Goal: Task Accomplishment & Management: Complete application form

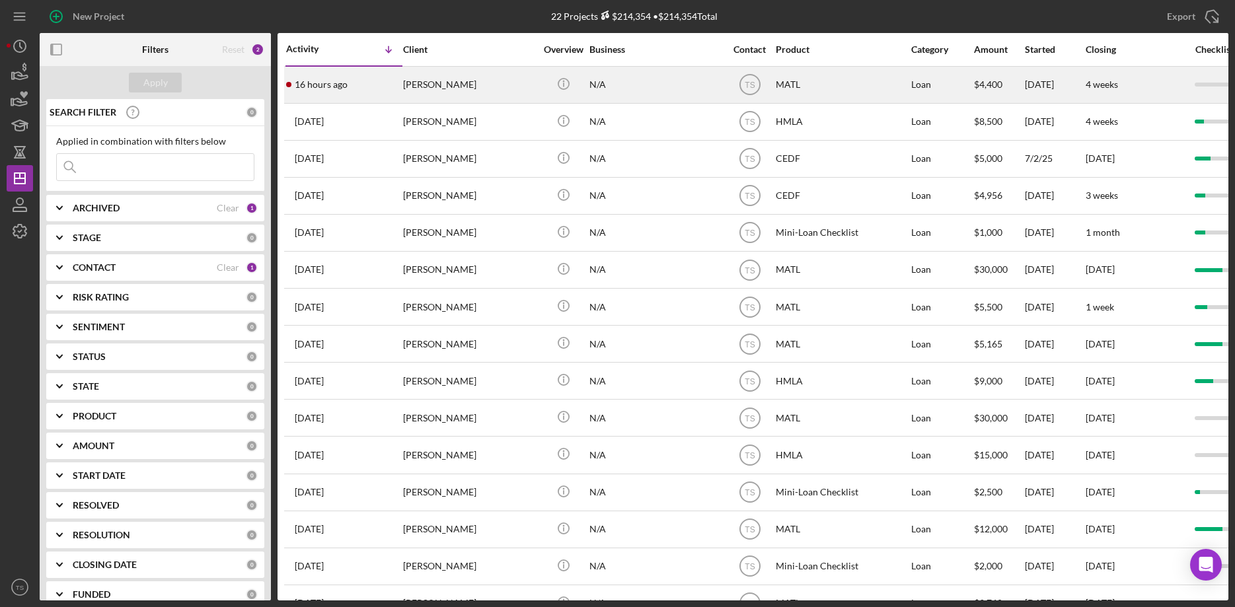
click at [356, 87] on div "16 hours ago [PERSON_NAME]" at bounding box center [344, 84] width 116 height 35
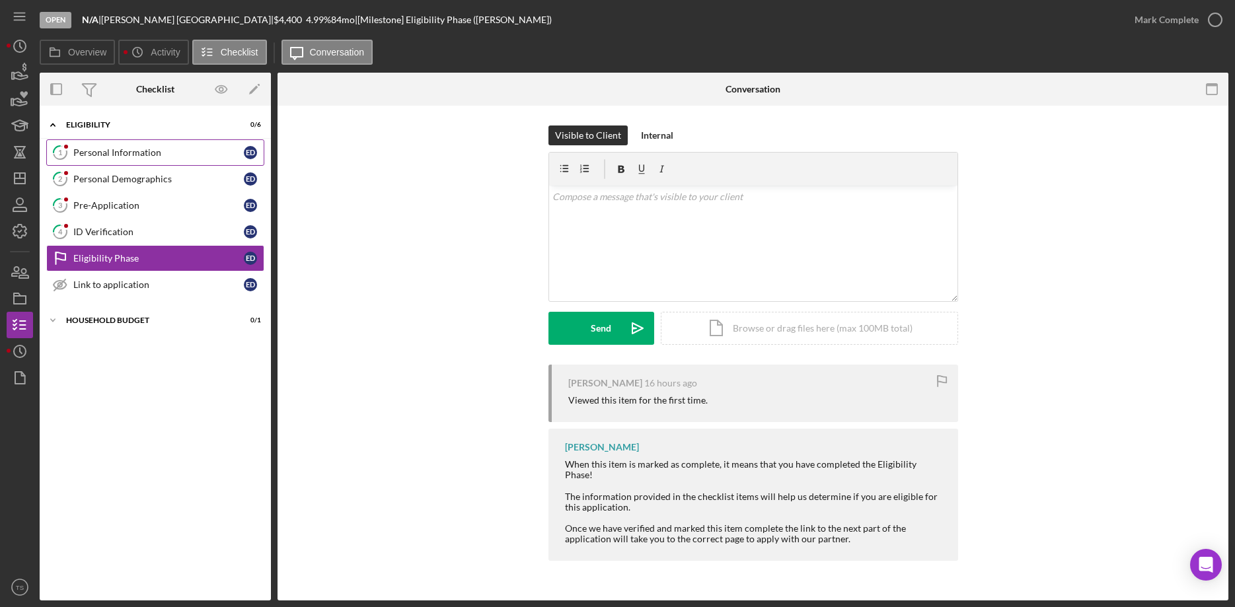
click at [148, 149] on div "Personal Information" at bounding box center [158, 152] width 170 height 11
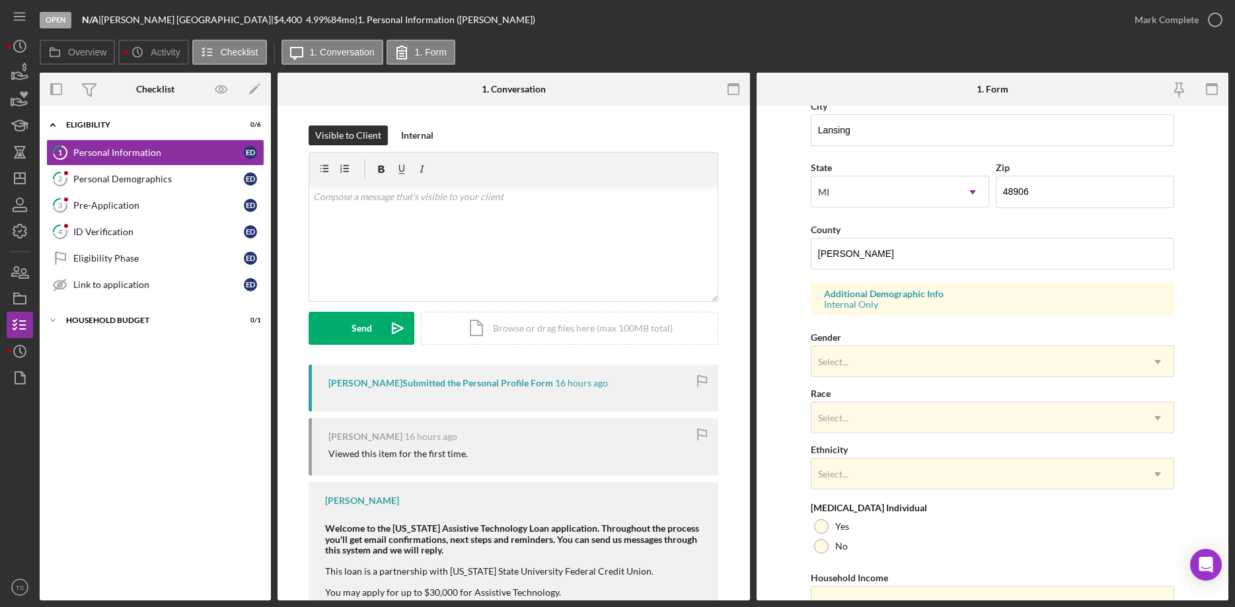
scroll to position [392, 0]
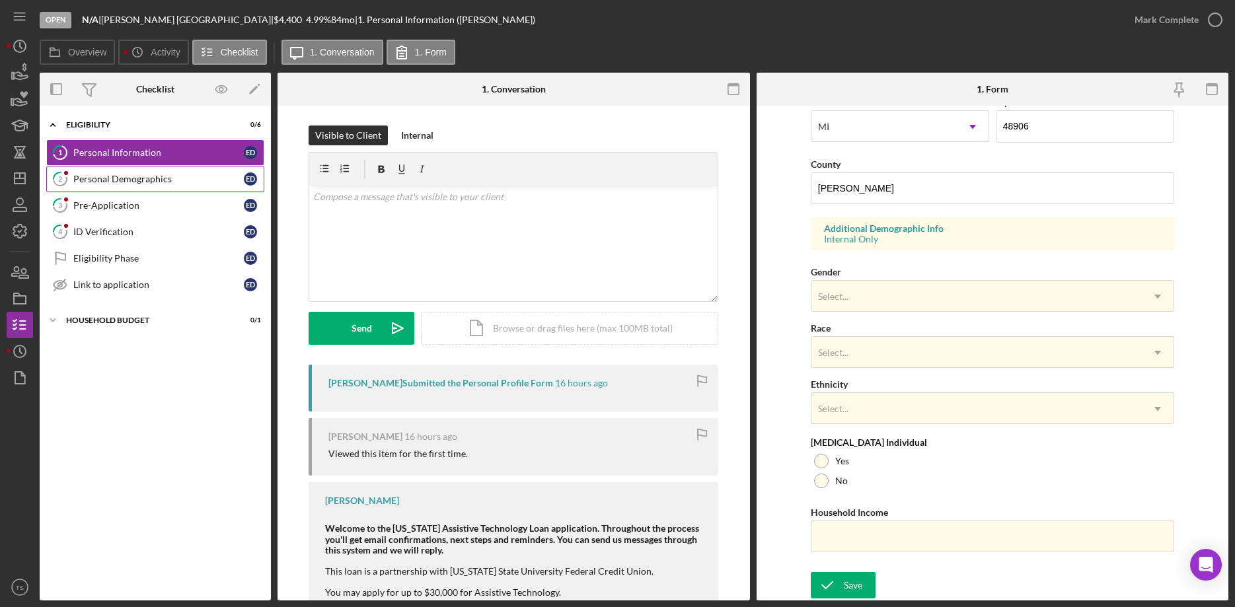
click at [152, 179] on div "Personal Demographics" at bounding box center [158, 179] width 170 height 11
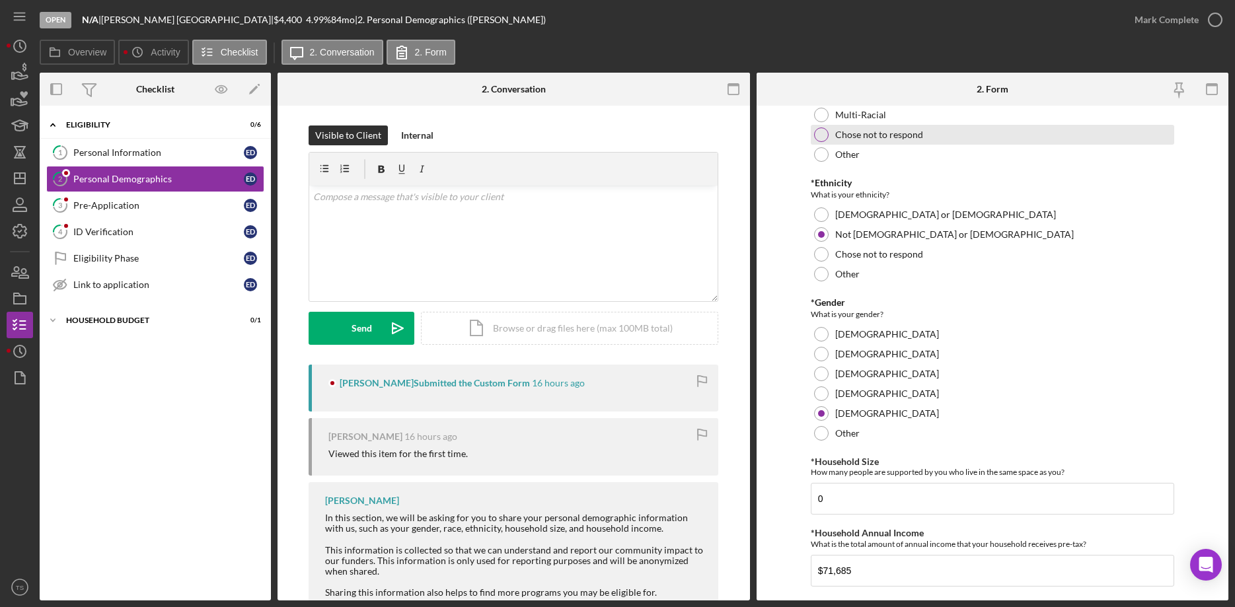
scroll to position [168, 0]
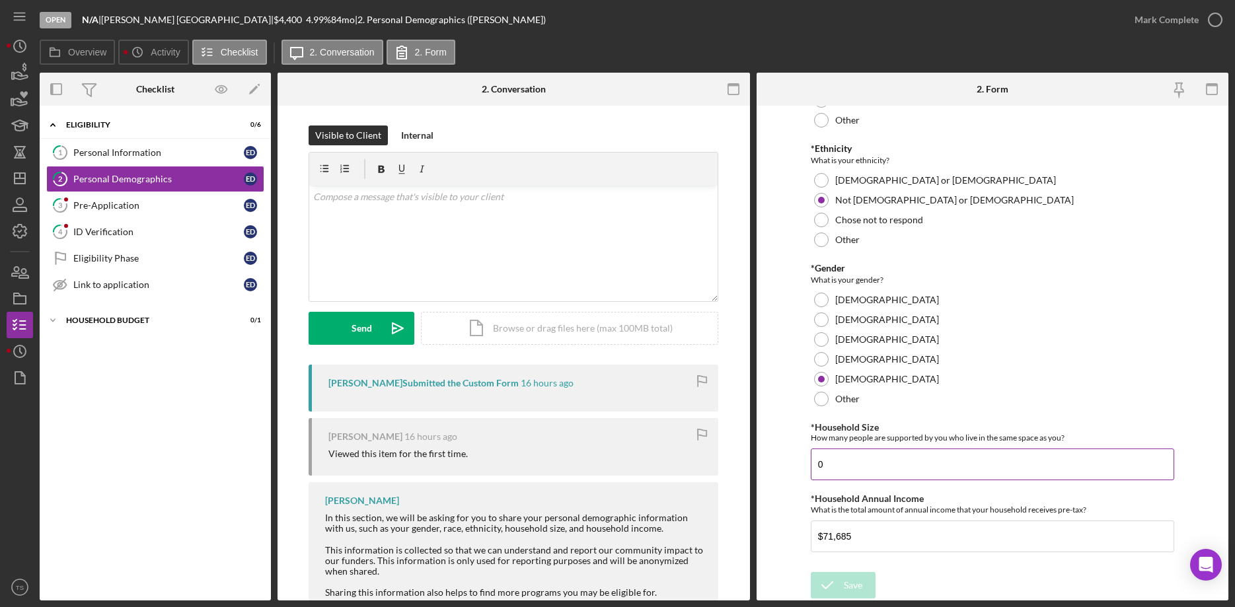
drag, startPoint x: 830, startPoint y: 460, endPoint x: 801, endPoint y: 461, distance: 29.1
click at [811, 461] on input "0" at bounding box center [992, 465] width 363 height 32
type input "1"
click at [855, 582] on div "Save" at bounding box center [853, 585] width 18 height 26
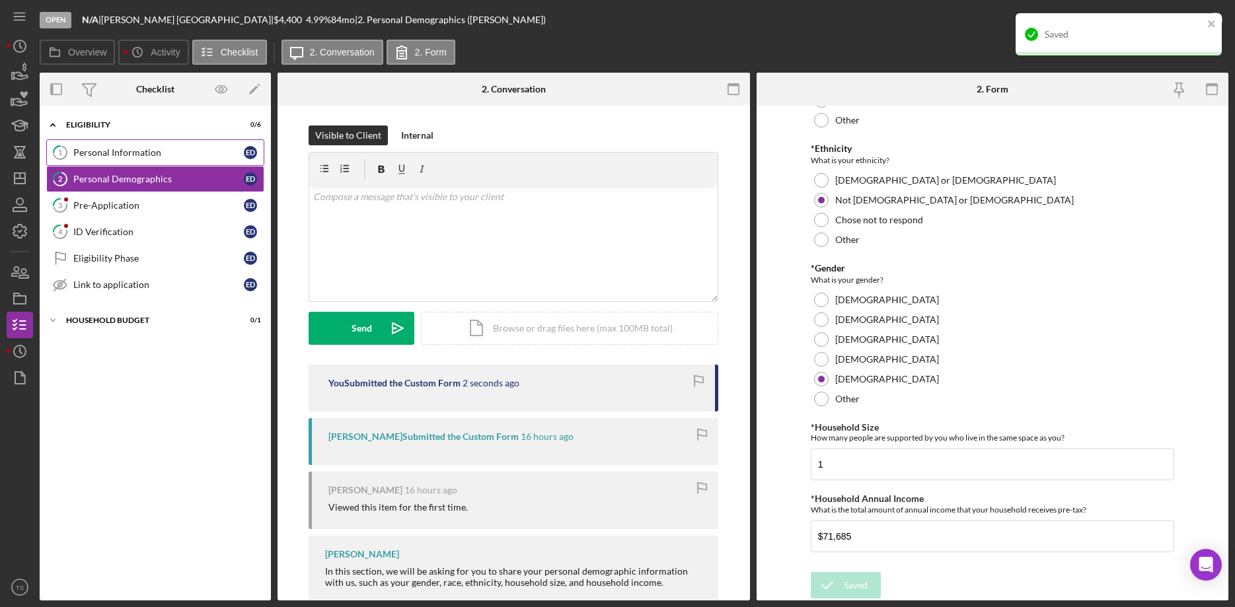
click at [135, 155] on div "Personal Information" at bounding box center [158, 152] width 170 height 11
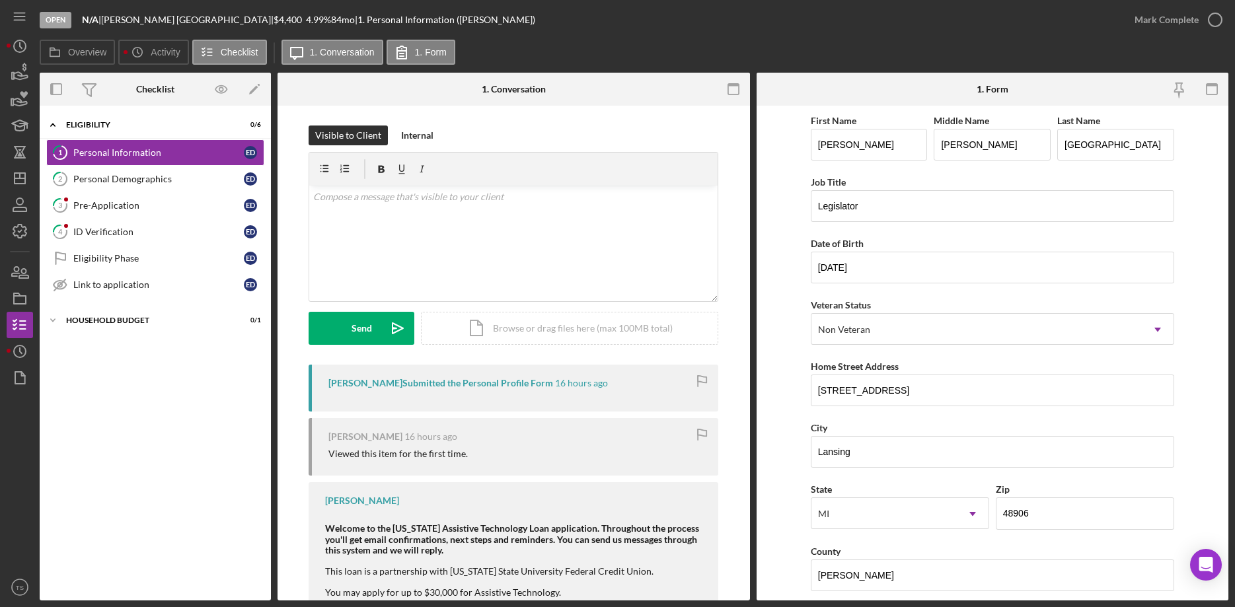
scroll to position [392, 0]
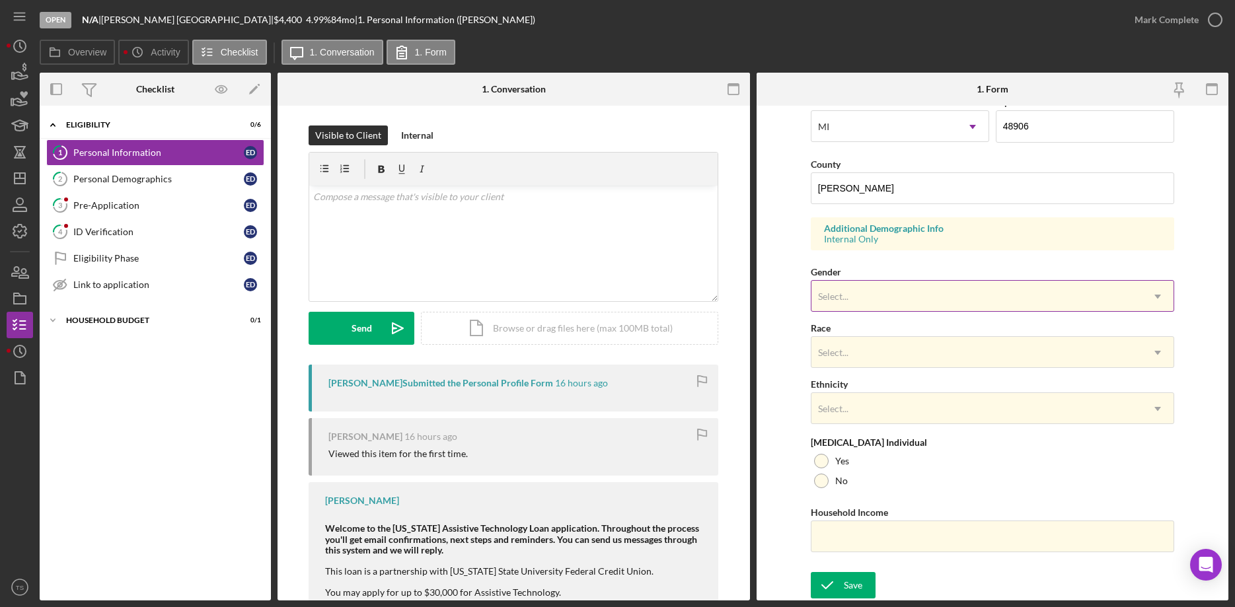
click at [838, 297] on div "Select..." at bounding box center [833, 296] width 30 height 11
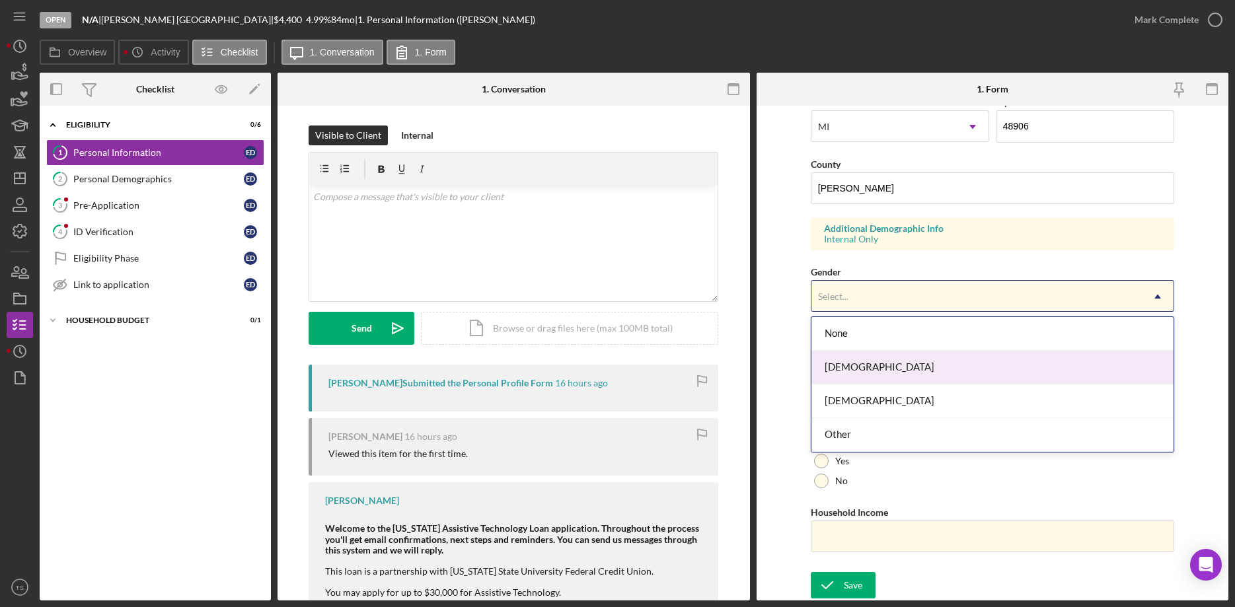
click at [864, 369] on div "[DEMOGRAPHIC_DATA]" at bounding box center [992, 368] width 362 height 34
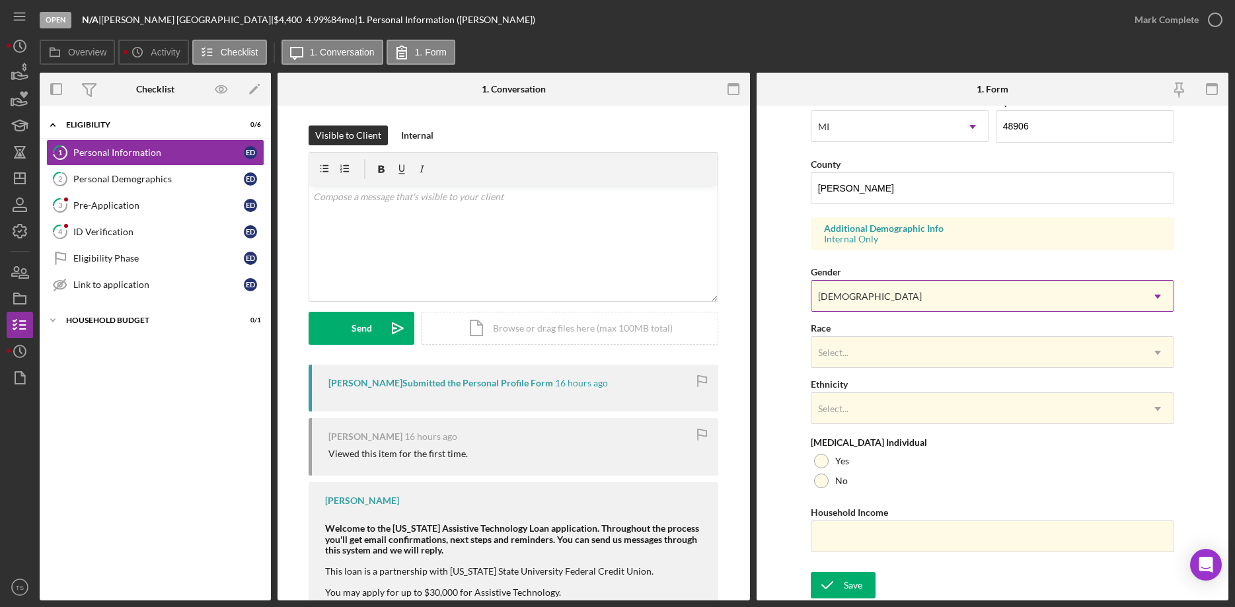
click at [850, 295] on div "[DEMOGRAPHIC_DATA]" at bounding box center [976, 296] width 330 height 30
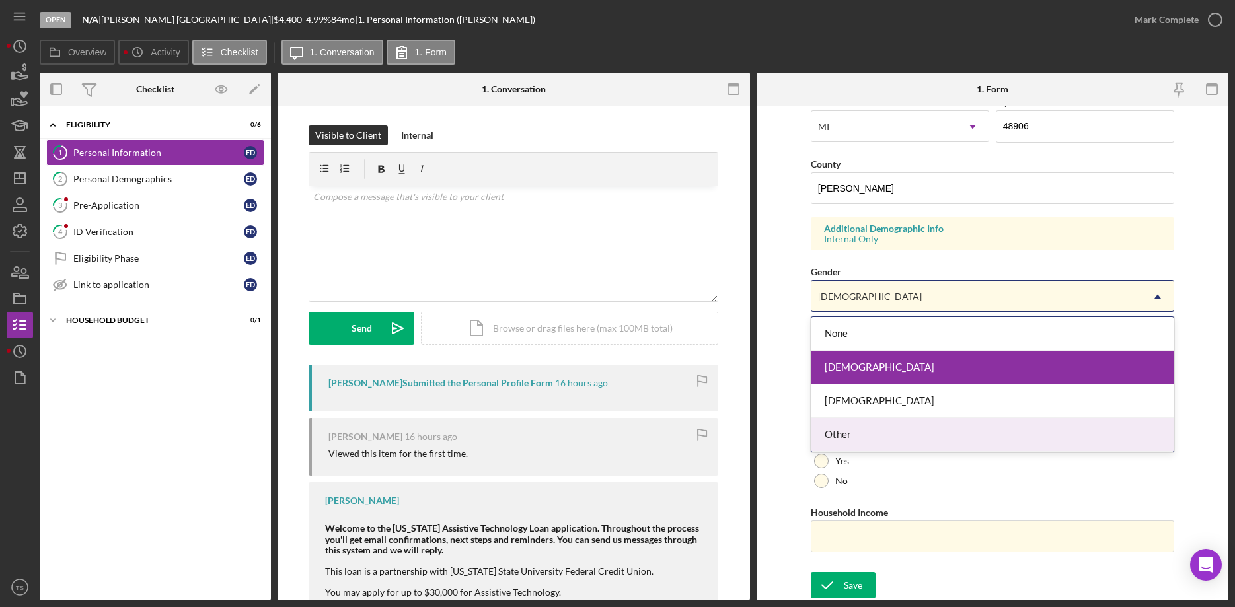
drag, startPoint x: 866, startPoint y: 439, endPoint x: 864, endPoint y: 429, distance: 10.1
click at [866, 438] on div "Other" at bounding box center [992, 435] width 362 height 34
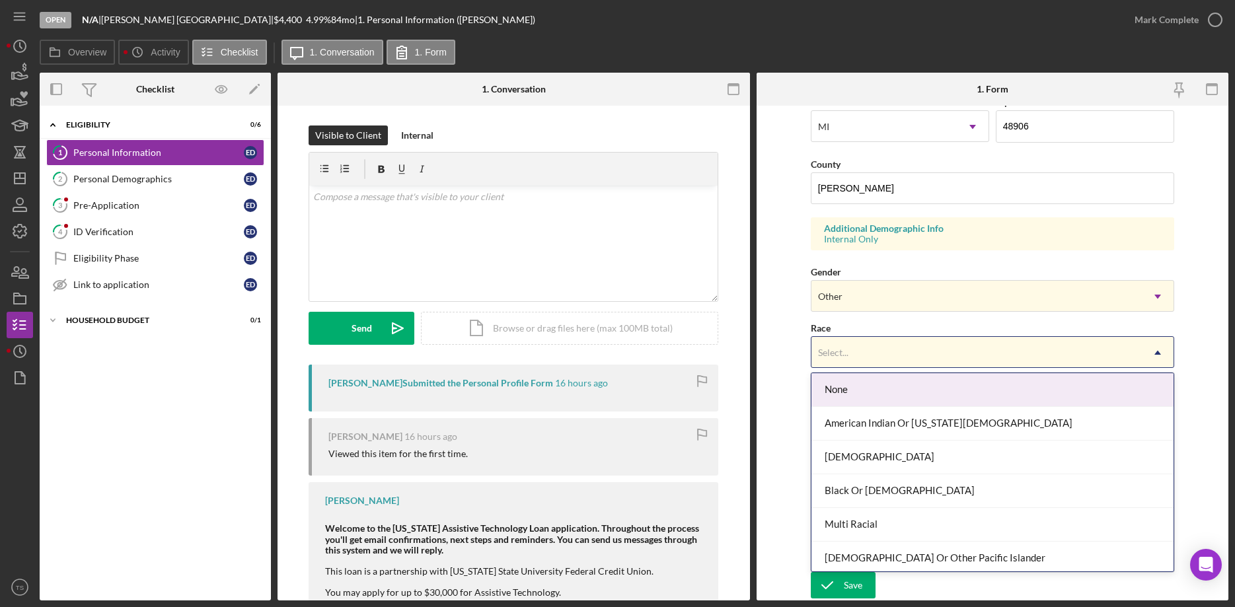
click at [857, 357] on div "Select..." at bounding box center [976, 353] width 330 height 30
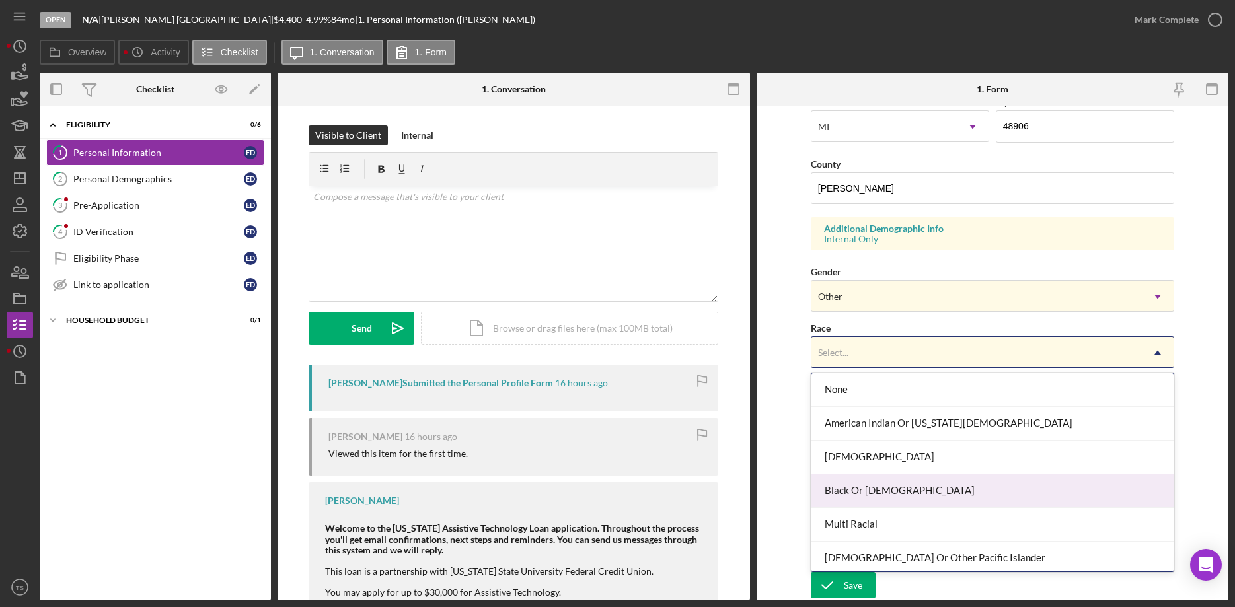
scroll to position [71, 0]
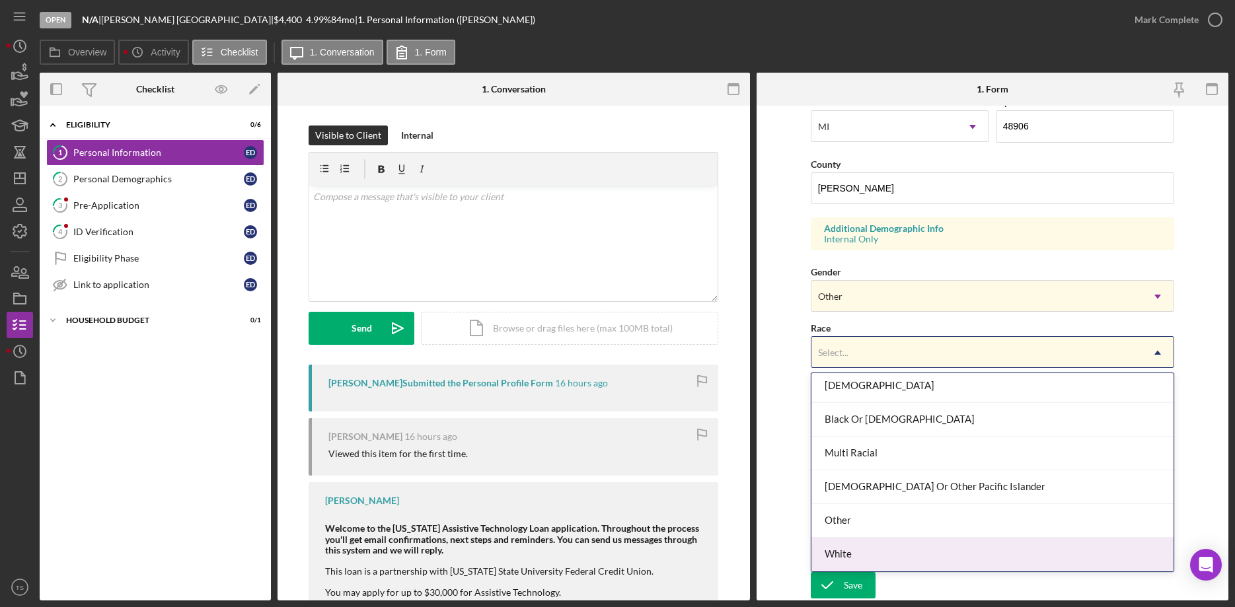
click at [856, 550] on div "White" at bounding box center [992, 555] width 362 height 34
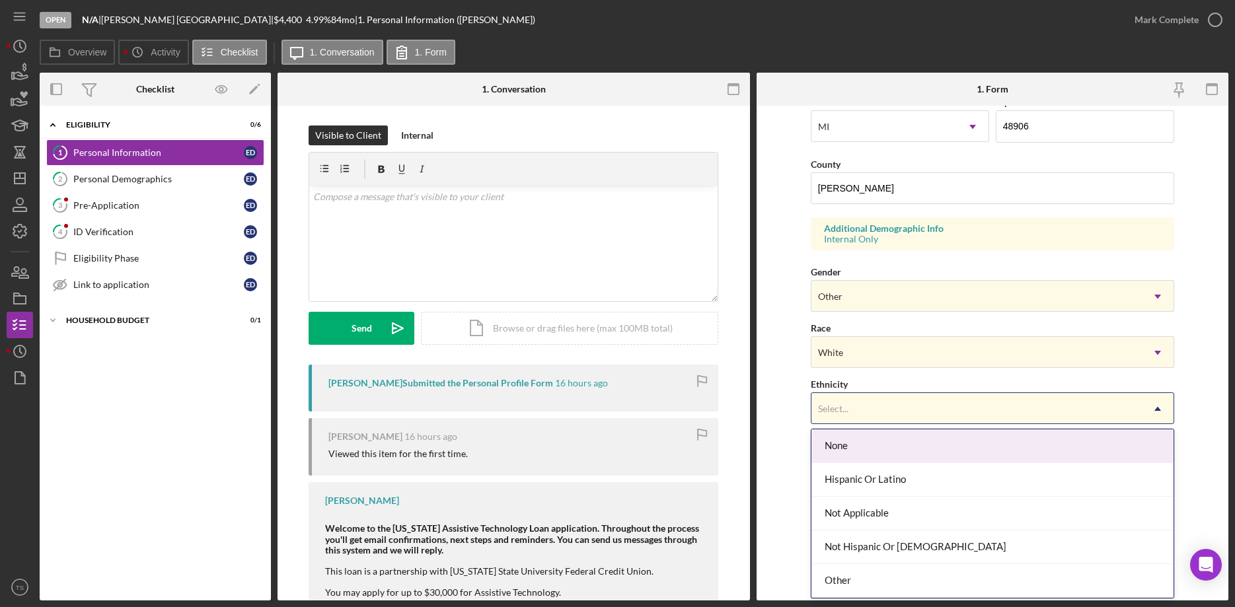
click at [858, 404] on div "Select..." at bounding box center [976, 409] width 330 height 30
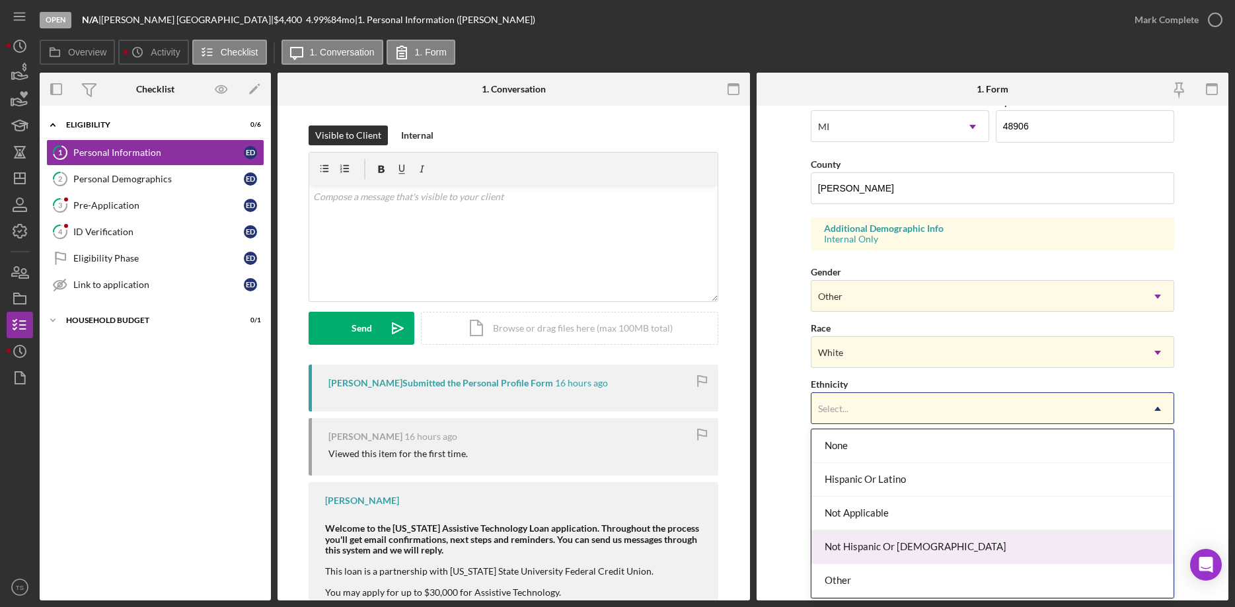
click at [870, 548] on div "Not Hispanic Or [DEMOGRAPHIC_DATA]" at bounding box center [992, 547] width 362 height 34
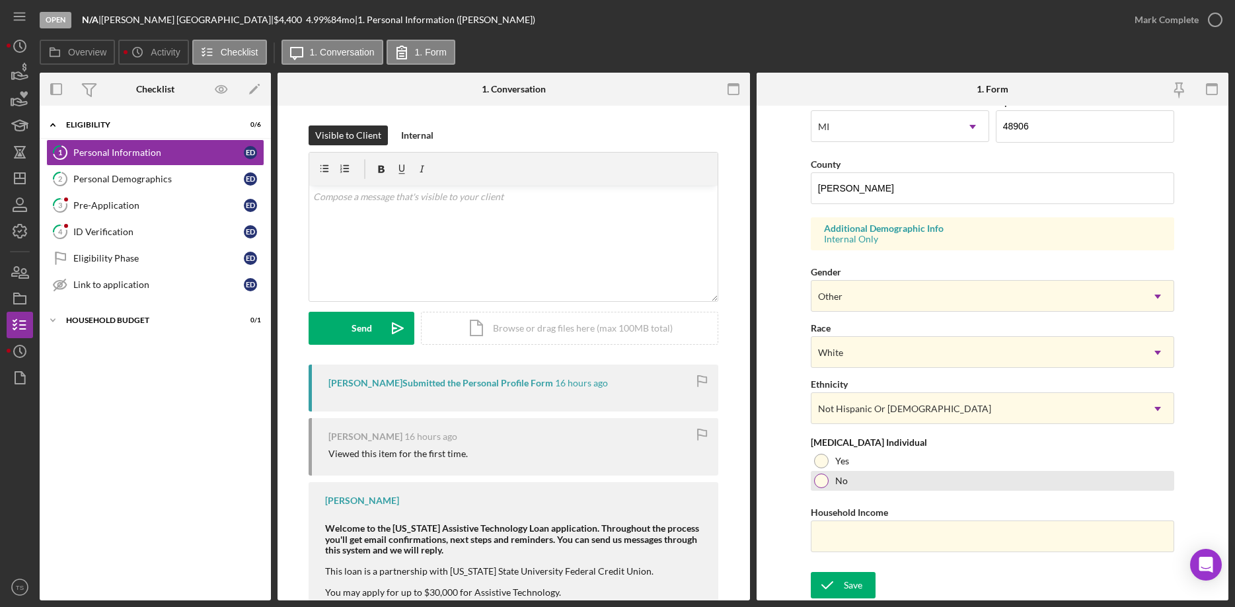
click at [824, 481] on div at bounding box center [821, 481] width 15 height 15
click at [843, 534] on input "Household Income" at bounding box center [992, 537] width 363 height 32
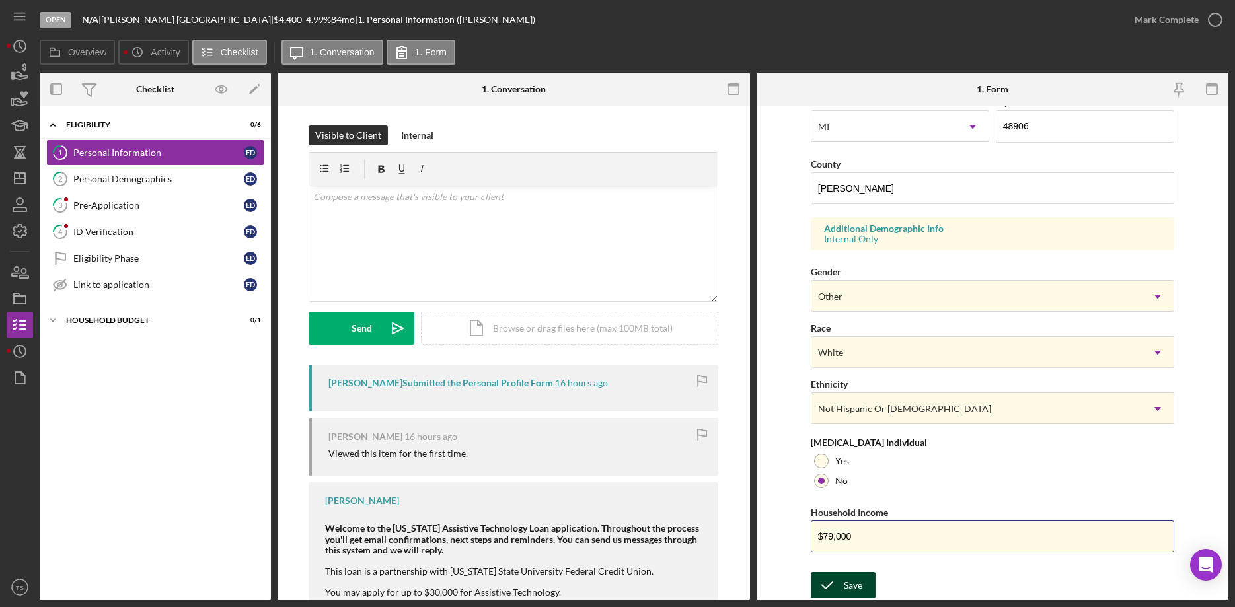
type input "$79,000"
click at [821, 577] on icon "submit" at bounding box center [827, 585] width 33 height 33
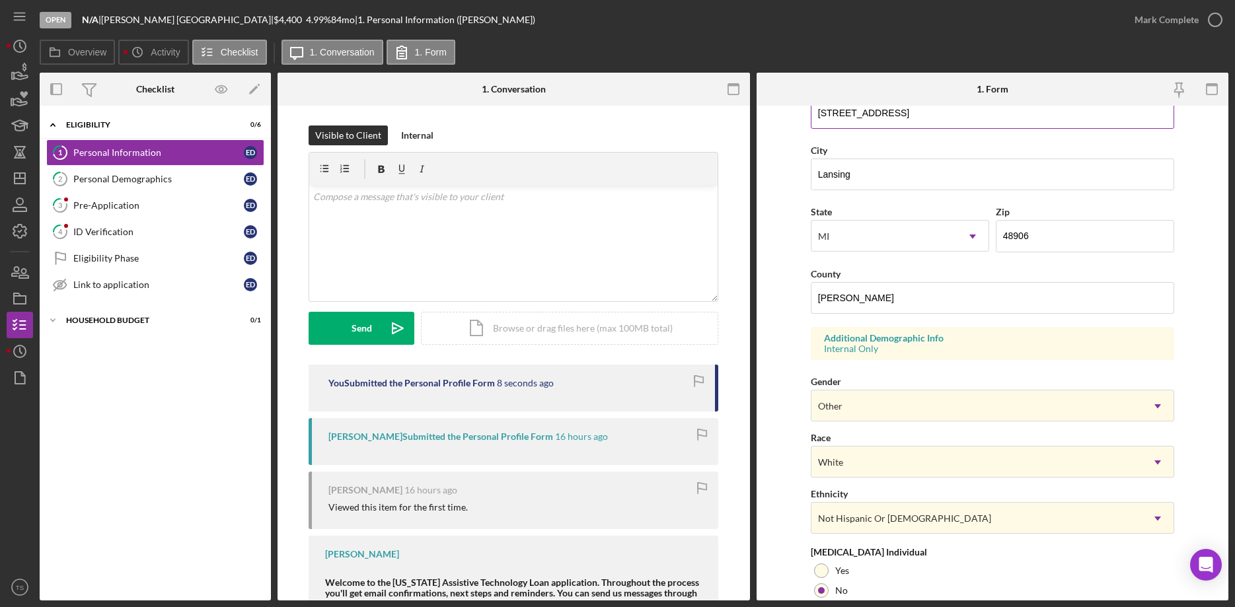
scroll to position [337, 0]
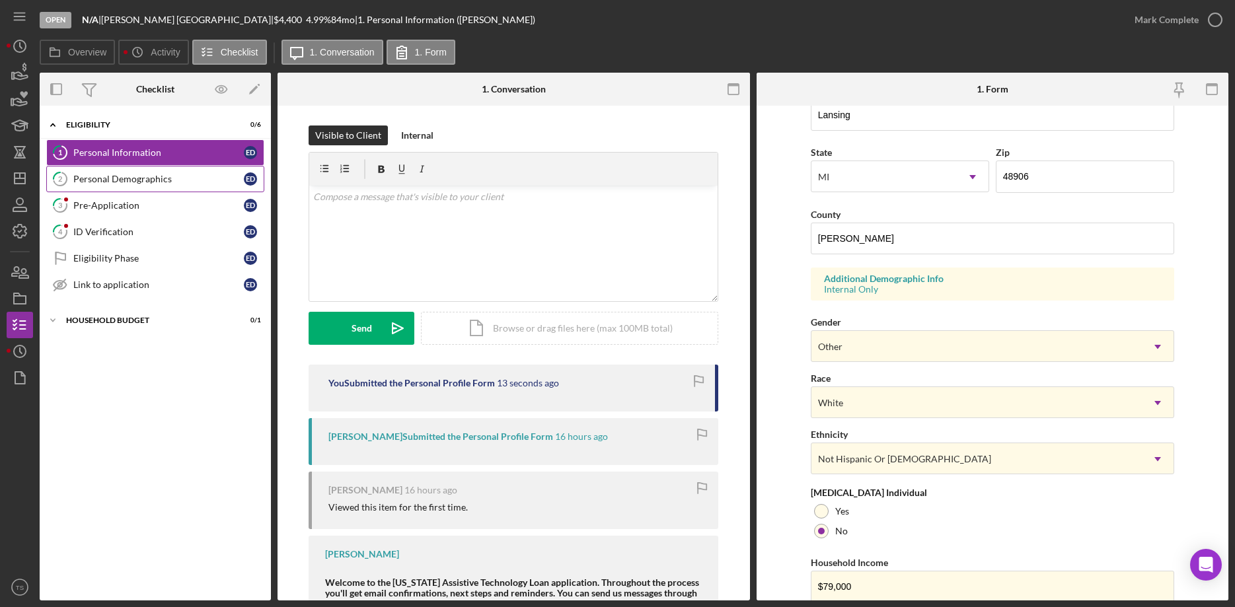
click at [127, 184] on div "Personal Demographics" at bounding box center [158, 179] width 170 height 11
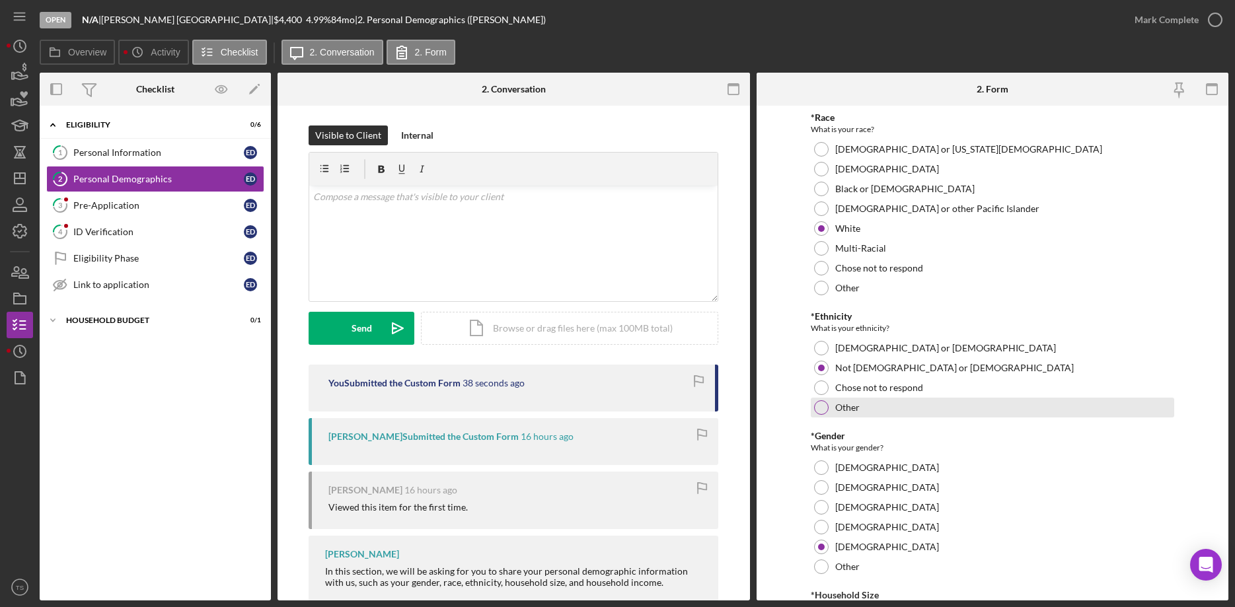
scroll to position [168, 0]
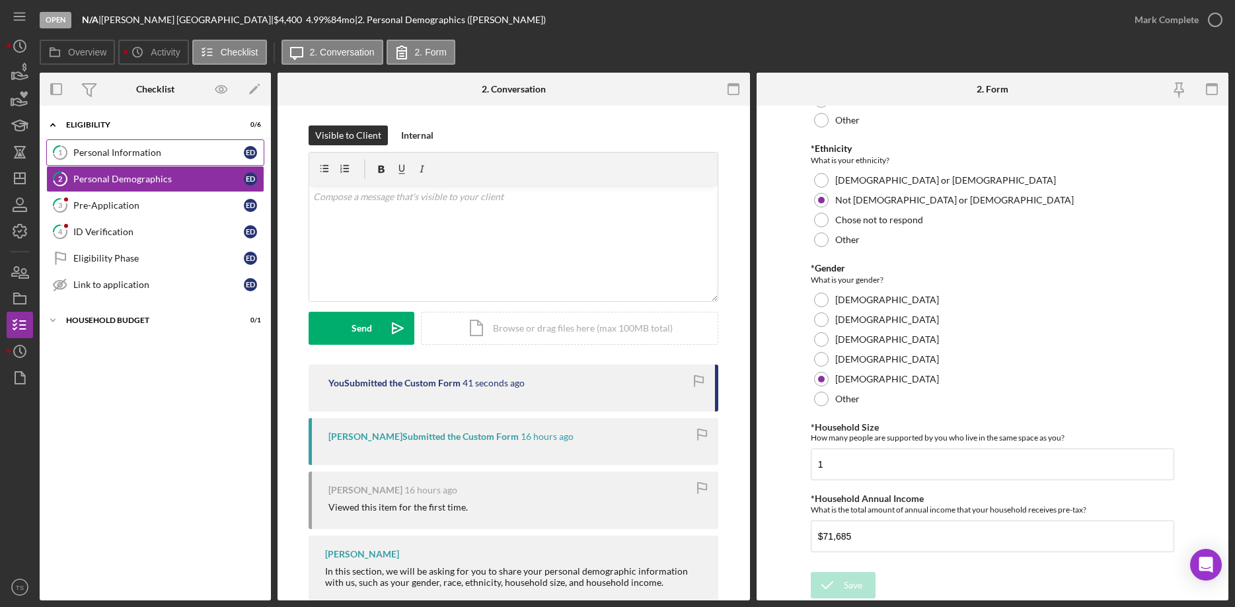
click at [129, 146] on link "1 Personal Information E D" at bounding box center [155, 152] width 218 height 26
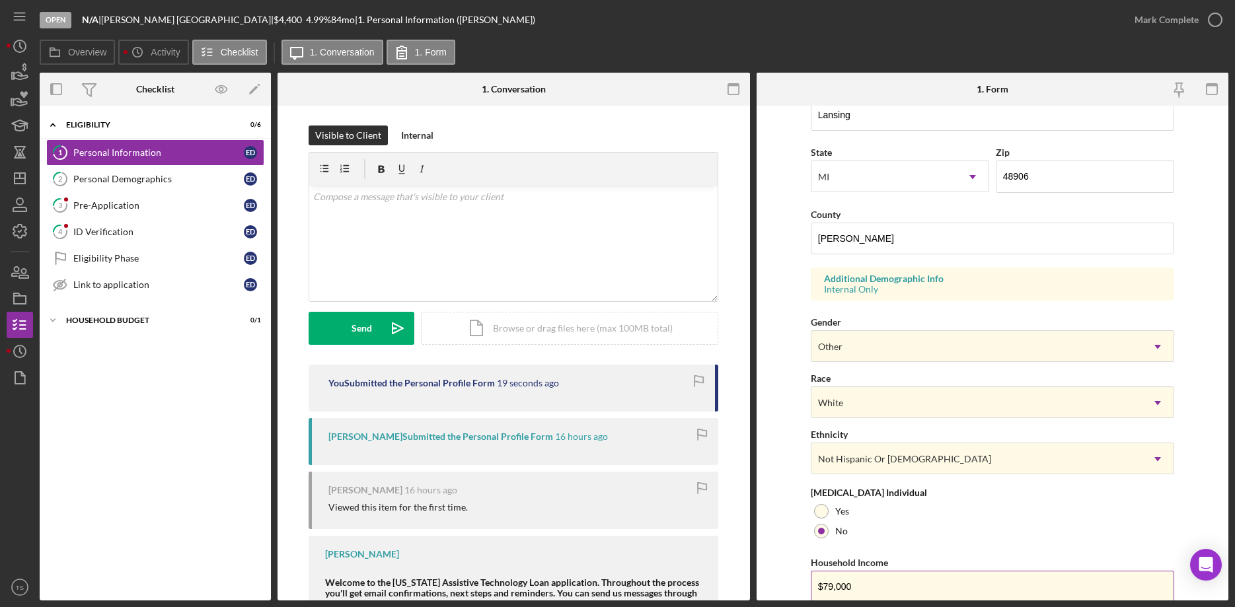
scroll to position [392, 0]
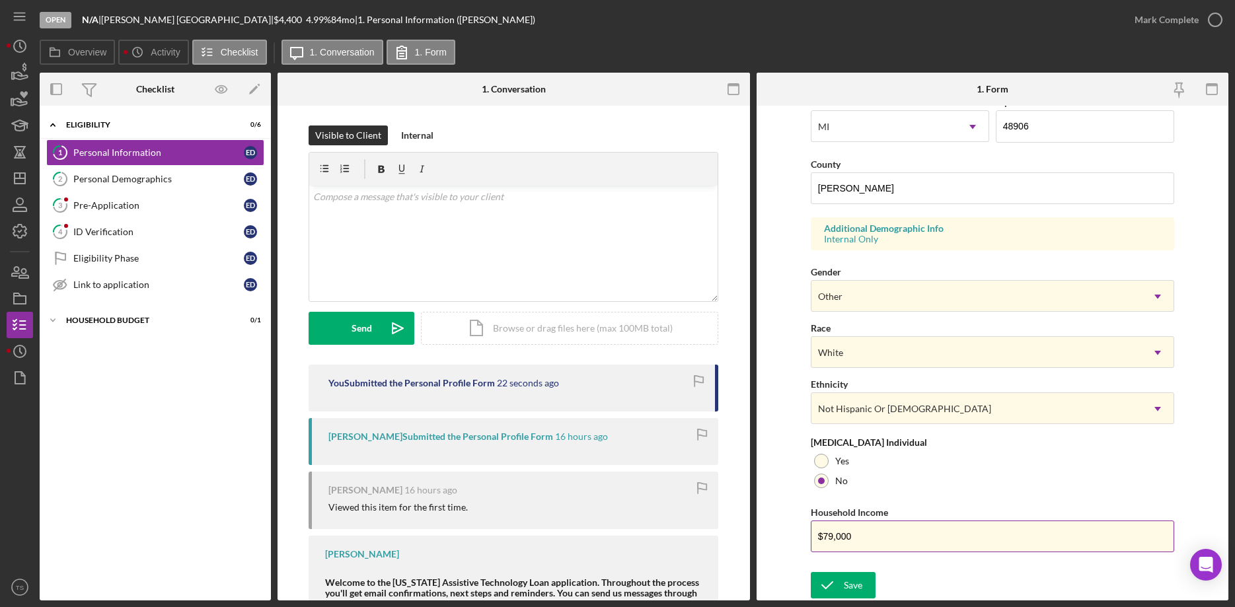
drag, startPoint x: 856, startPoint y: 536, endPoint x: 827, endPoint y: 538, distance: 29.1
click at [827, 538] on input "$79,000" at bounding box center [992, 537] width 363 height 32
drag, startPoint x: 823, startPoint y: 536, endPoint x: 867, endPoint y: 535, distance: 44.3
click at [867, 535] on input "$79,000" at bounding box center [992, 537] width 363 height 32
type input "$71,685"
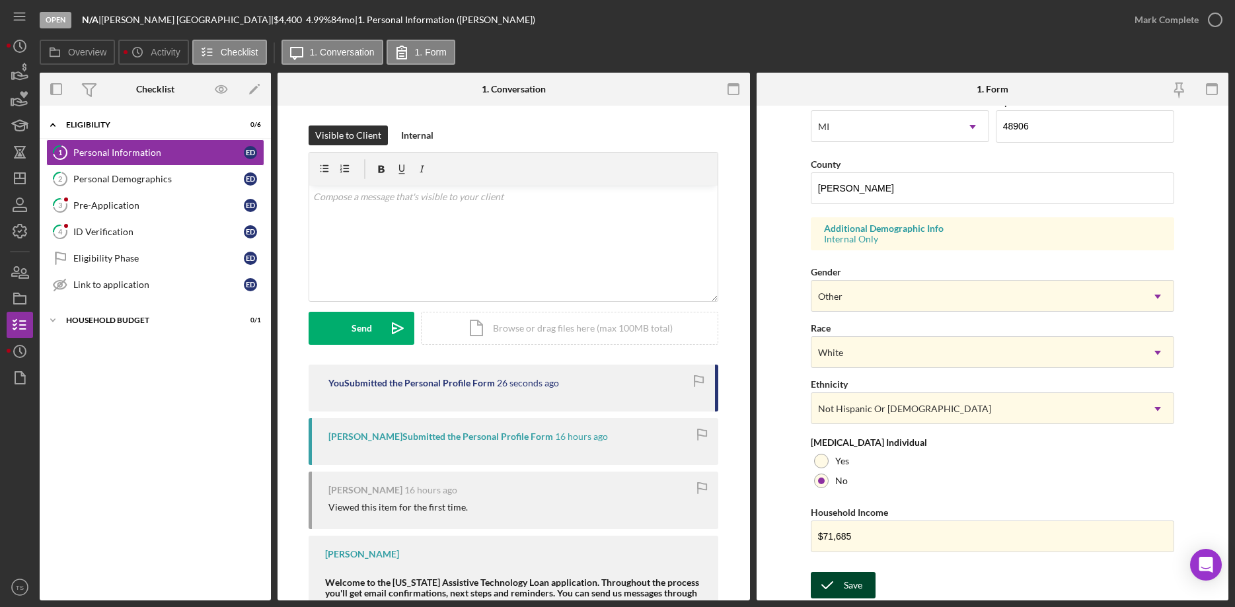
click at [859, 579] on div "Save" at bounding box center [853, 585] width 18 height 26
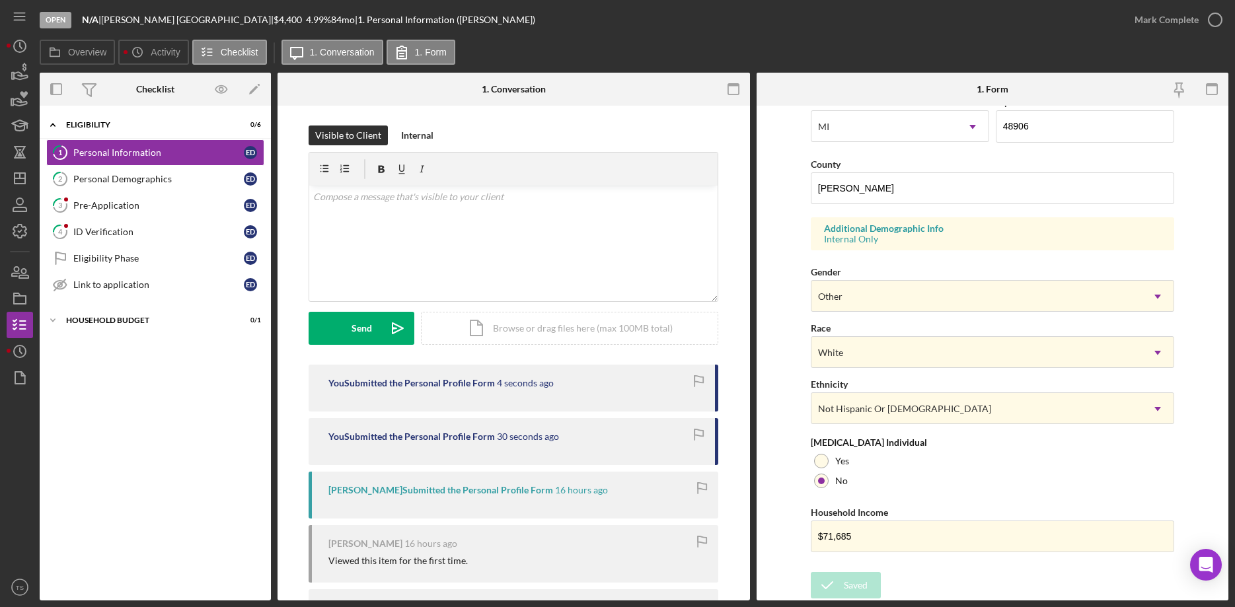
click at [1154, 20] on div "Mark Complete" at bounding box center [1166, 20] width 64 height 26
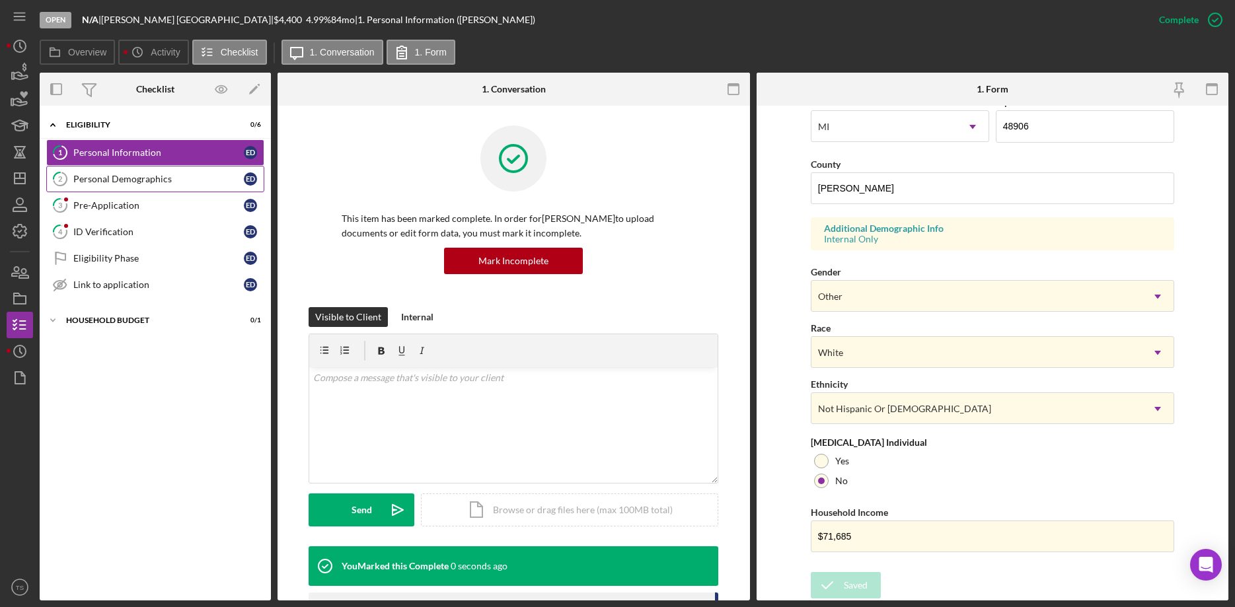
scroll to position [122, 0]
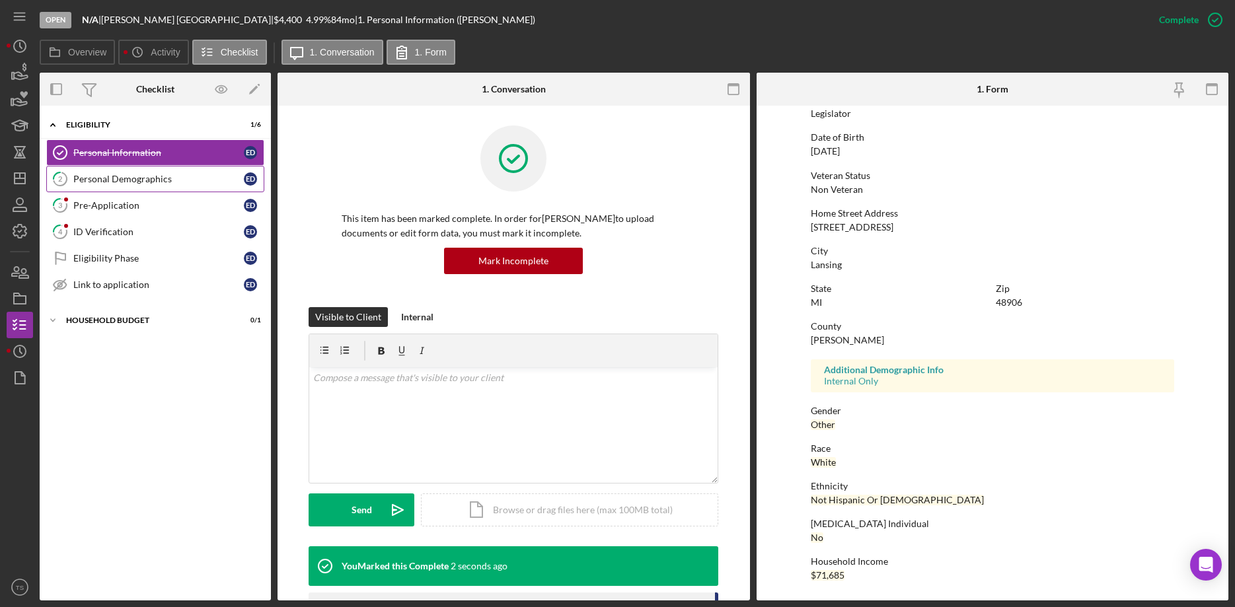
click at [114, 186] on link "2 Personal Demographics E D" at bounding box center [155, 179] width 218 height 26
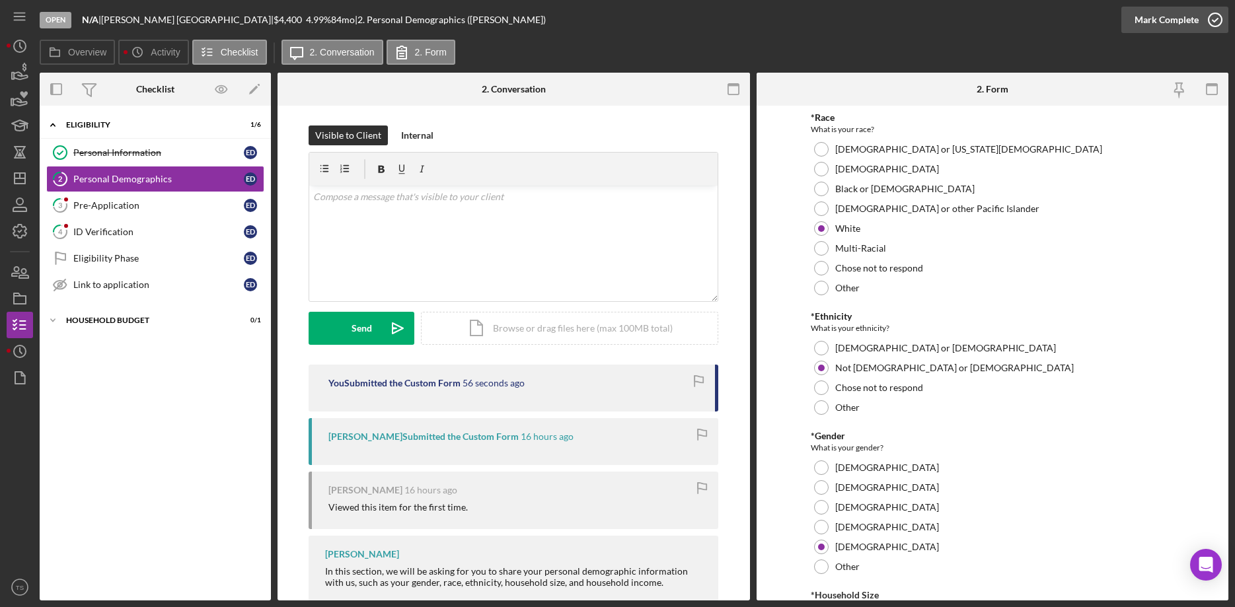
click at [1148, 18] on div "Mark Complete" at bounding box center [1166, 20] width 64 height 26
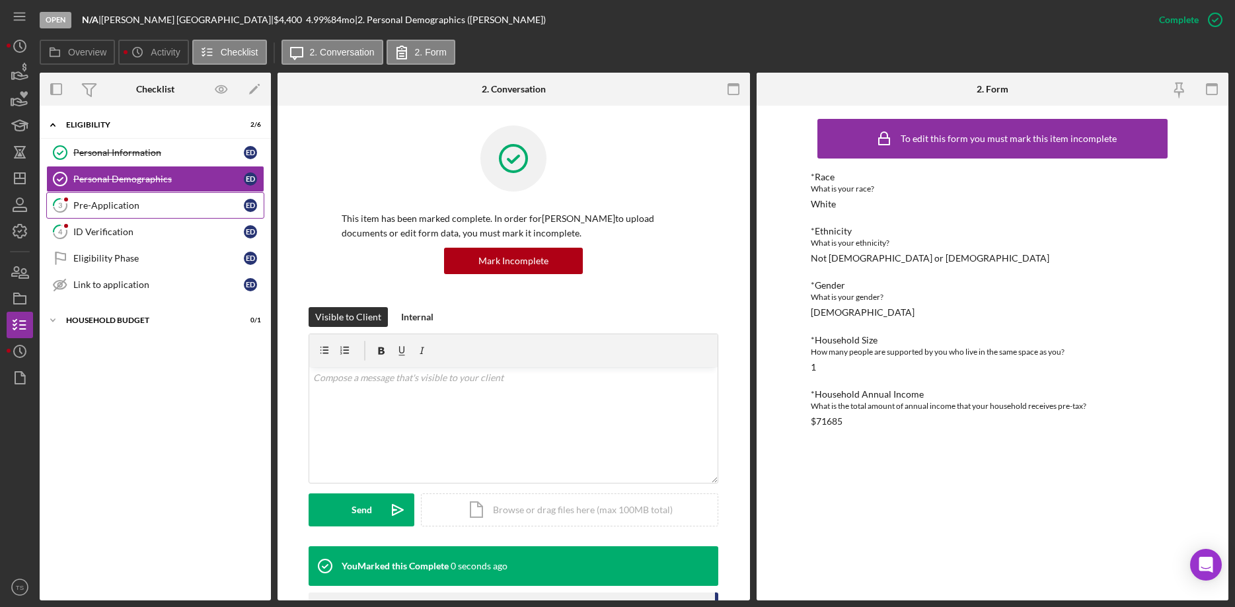
click at [109, 203] on div "Pre-Application" at bounding box center [158, 205] width 170 height 11
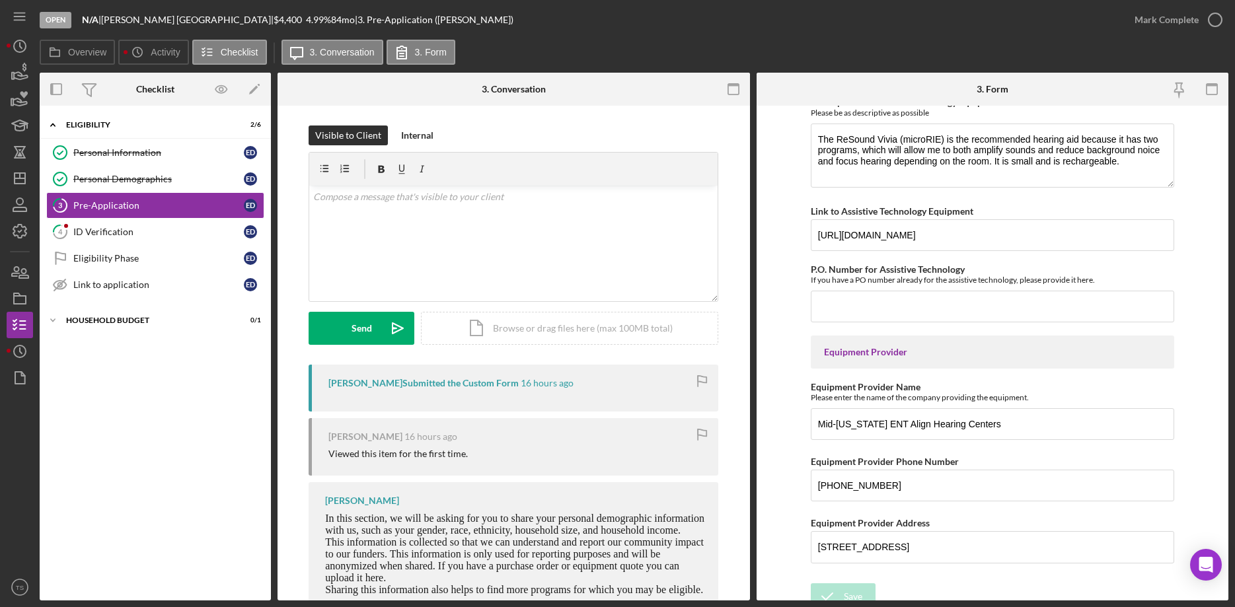
scroll to position [1249, 0]
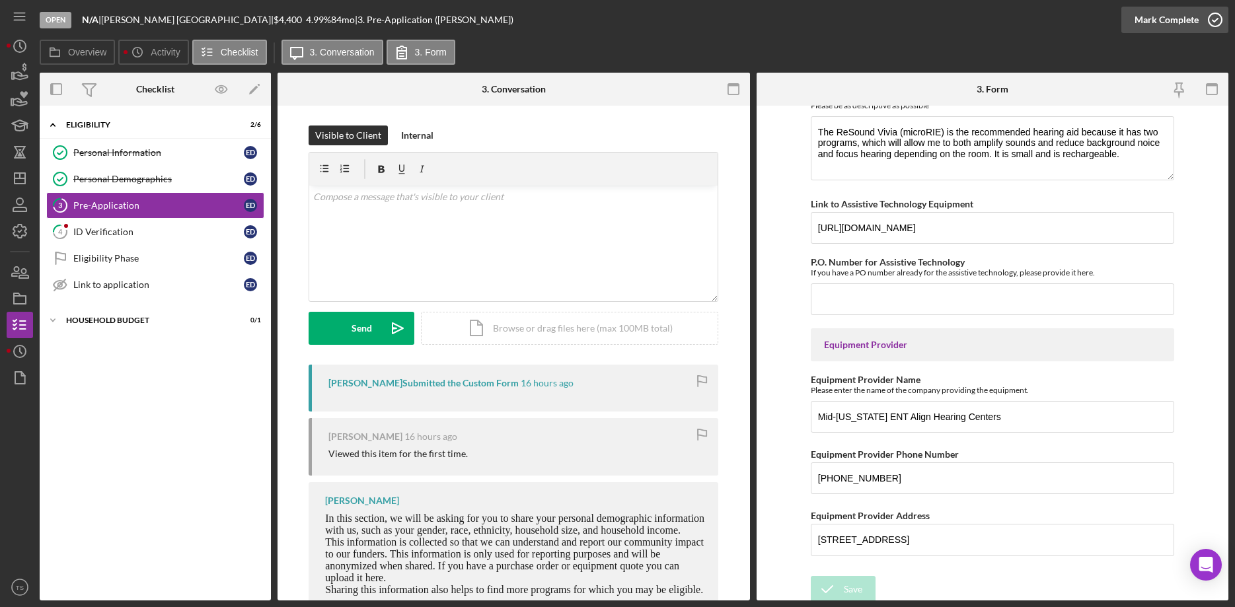
click at [1158, 15] on div "Mark Complete" at bounding box center [1166, 20] width 64 height 26
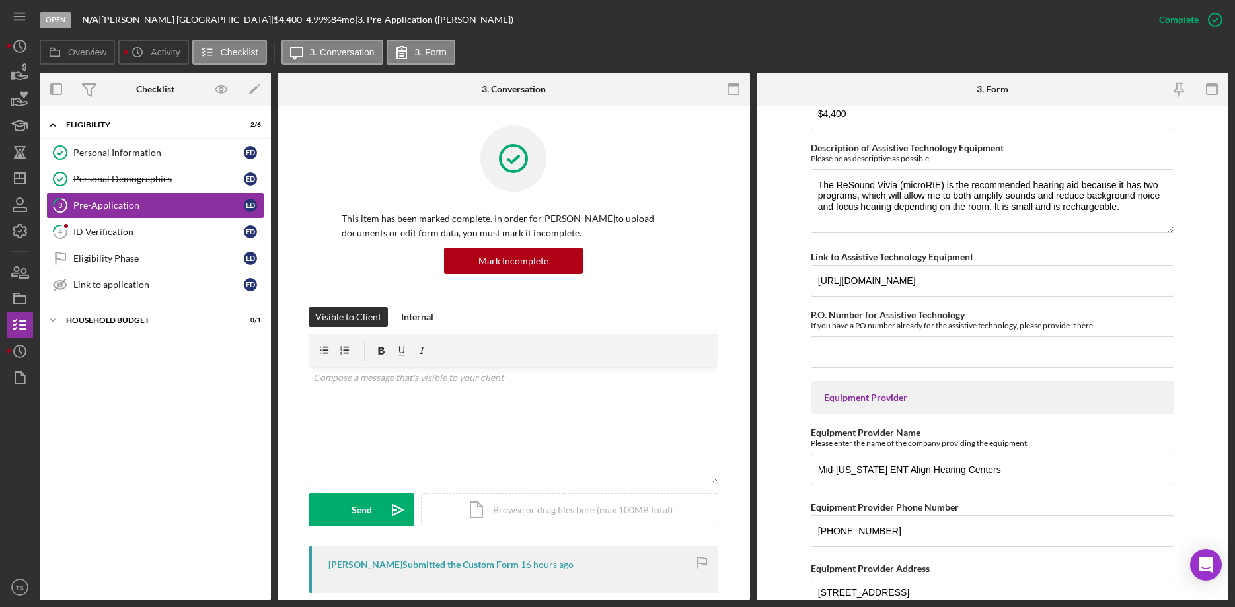
scroll to position [1302, 0]
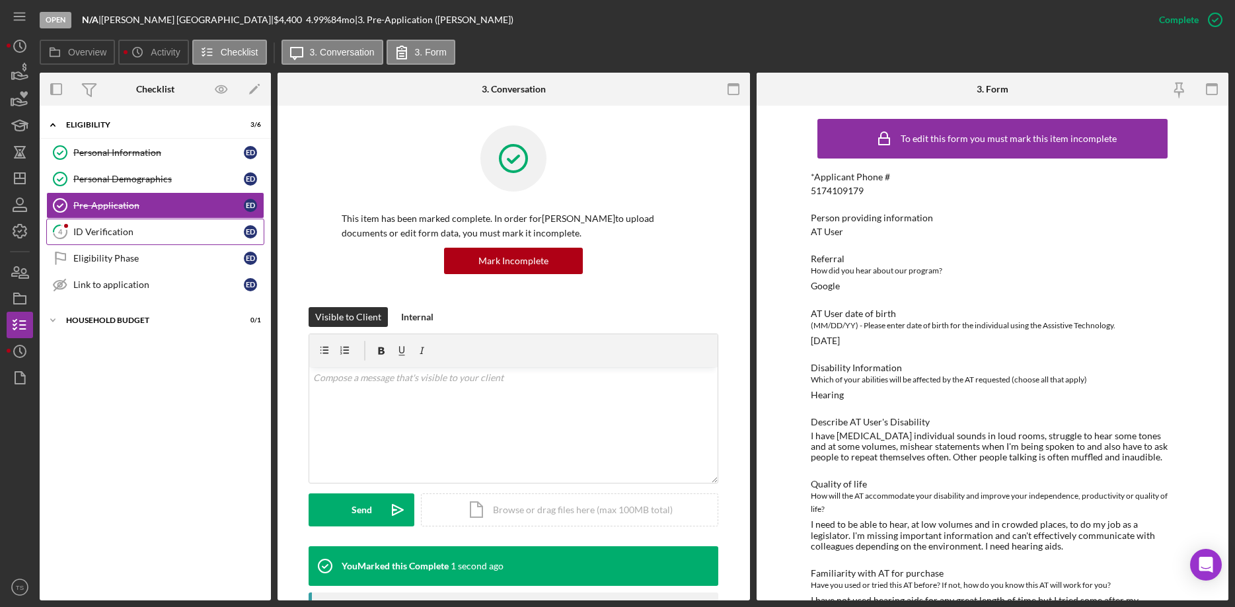
click at [94, 233] on div "ID Verification" at bounding box center [158, 232] width 170 height 11
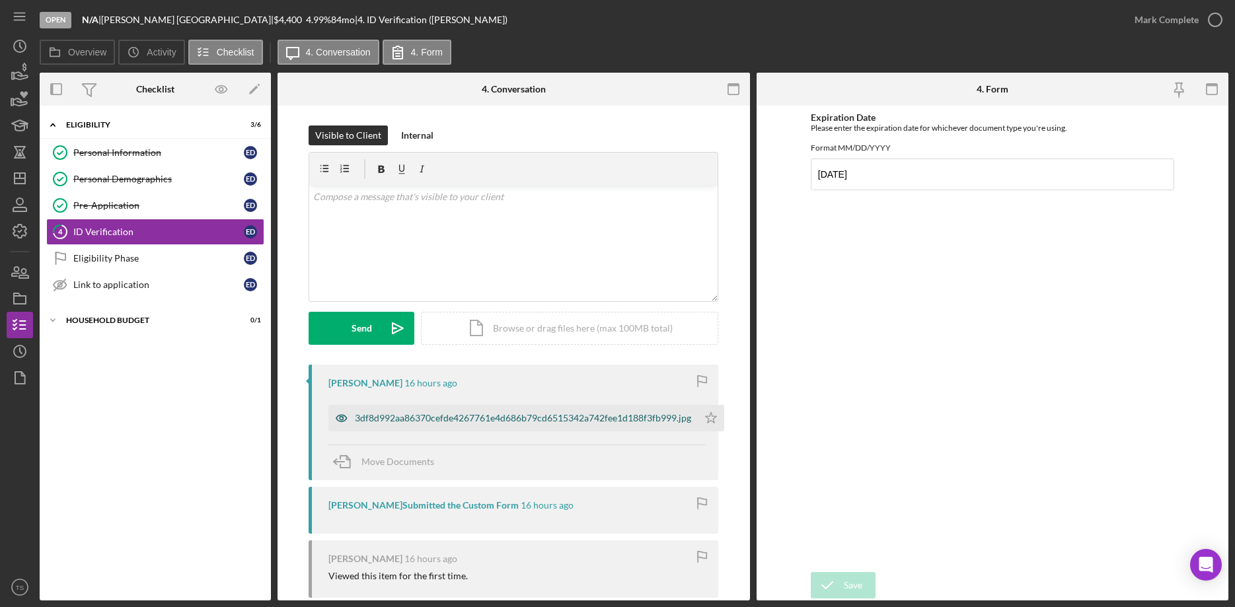
click at [487, 422] on div "3df8d992aa86370cefde4267761e4d686b79cd6515342a742fee1d188f3fb999.jpg" at bounding box center [523, 418] width 336 height 11
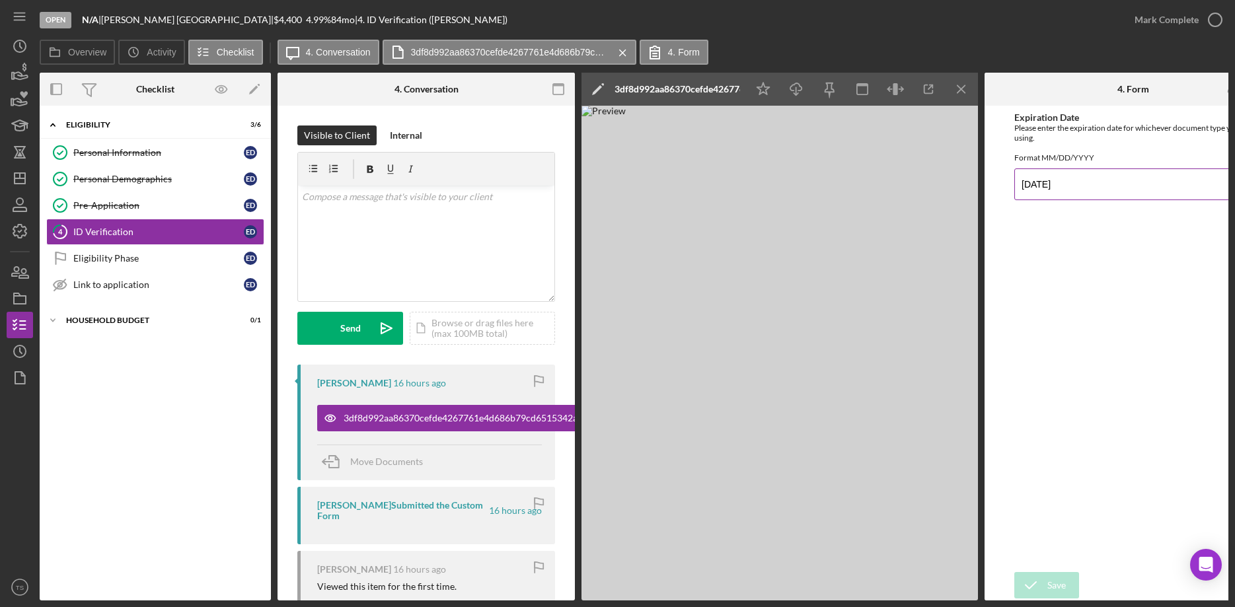
drag, startPoint x: 1074, startPoint y: 192, endPoint x: 1100, endPoint y: 201, distance: 27.8
click at [1100, 200] on input "[DATE]" at bounding box center [1133, 184] width 238 height 32
click at [762, 91] on icon "Icon/Star" at bounding box center [763, 90] width 30 height 30
click at [963, 88] on icon "Icon/Menu Close" at bounding box center [962, 90] width 30 height 30
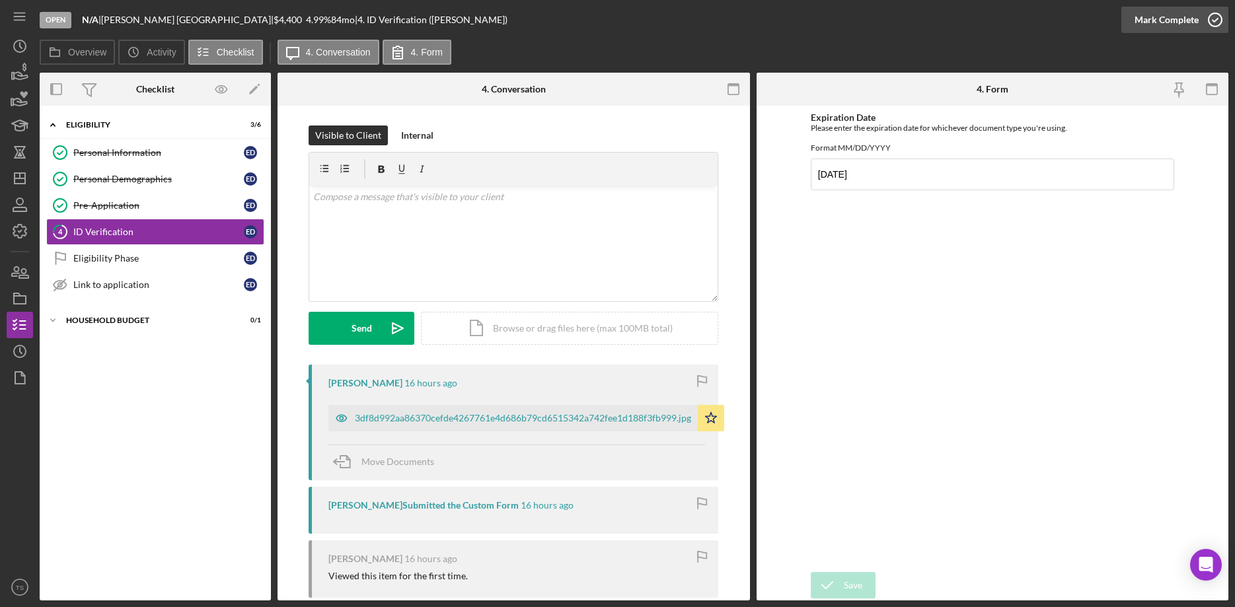
click at [1162, 22] on div "Mark Complete" at bounding box center [1166, 20] width 64 height 26
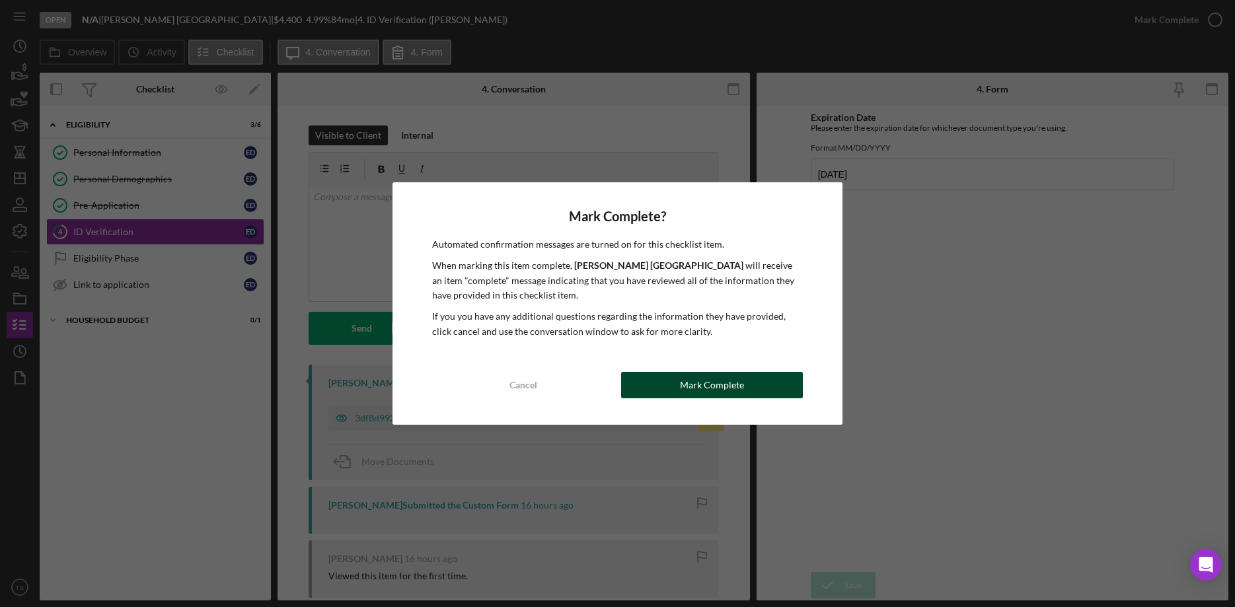
click at [713, 378] on div "Mark Complete" at bounding box center [712, 385] width 64 height 26
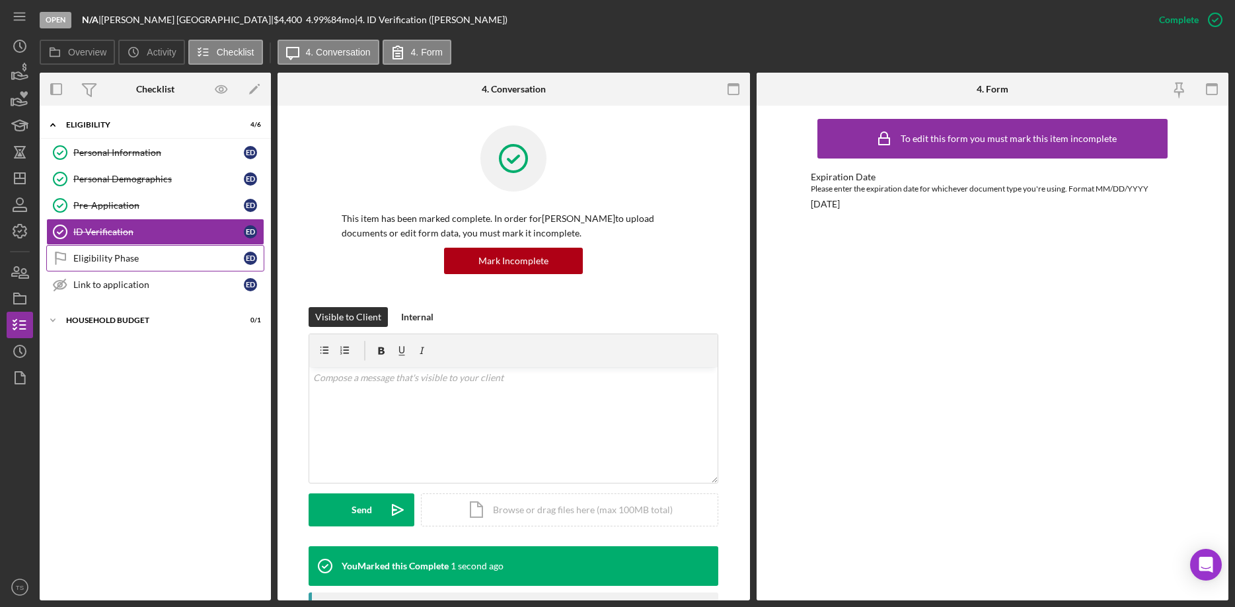
click at [83, 248] on link "Eligibility Phase Eligibility Phase E D" at bounding box center [155, 258] width 218 height 26
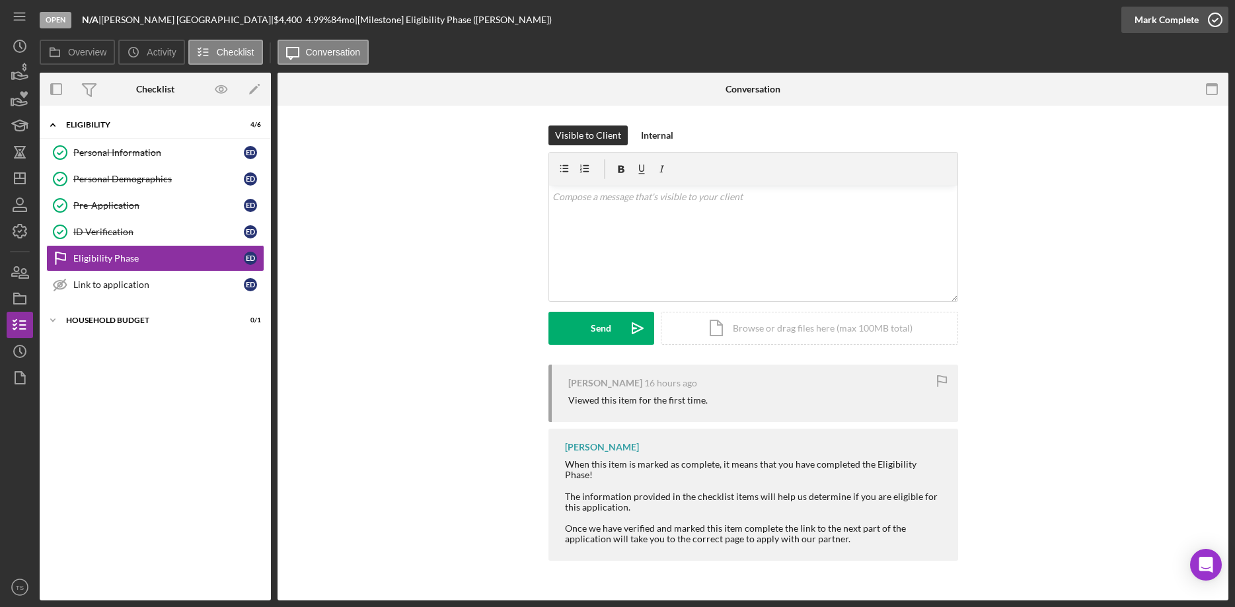
click at [1149, 16] on div "Mark Complete" at bounding box center [1166, 20] width 64 height 26
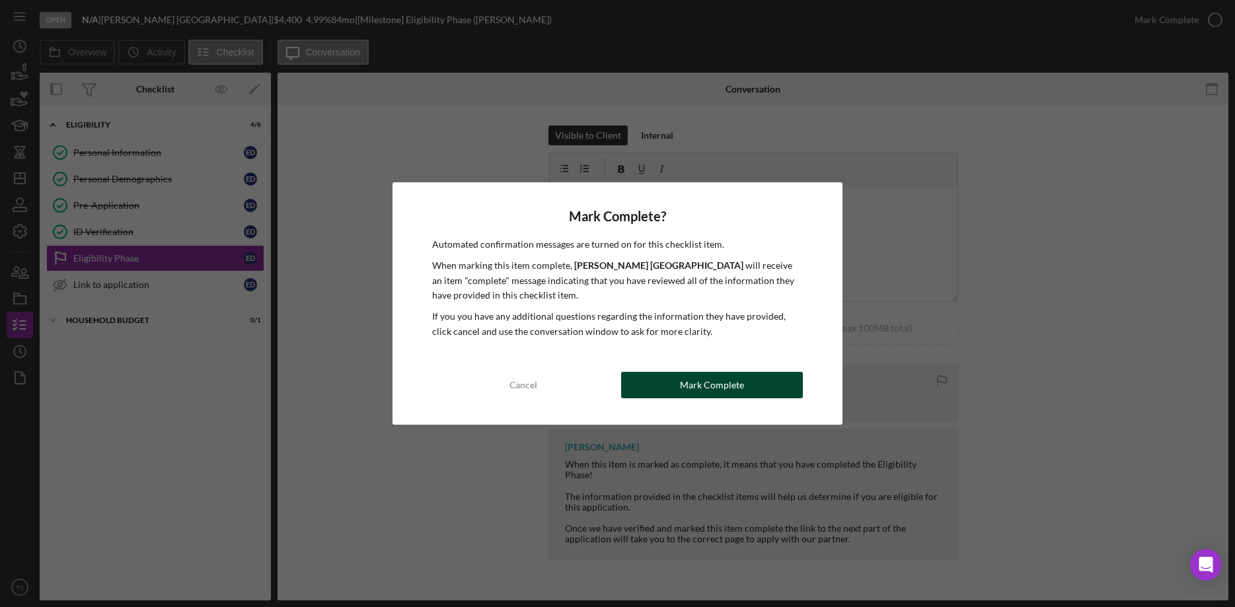
click at [732, 373] on div "Mark Complete" at bounding box center [712, 385] width 64 height 26
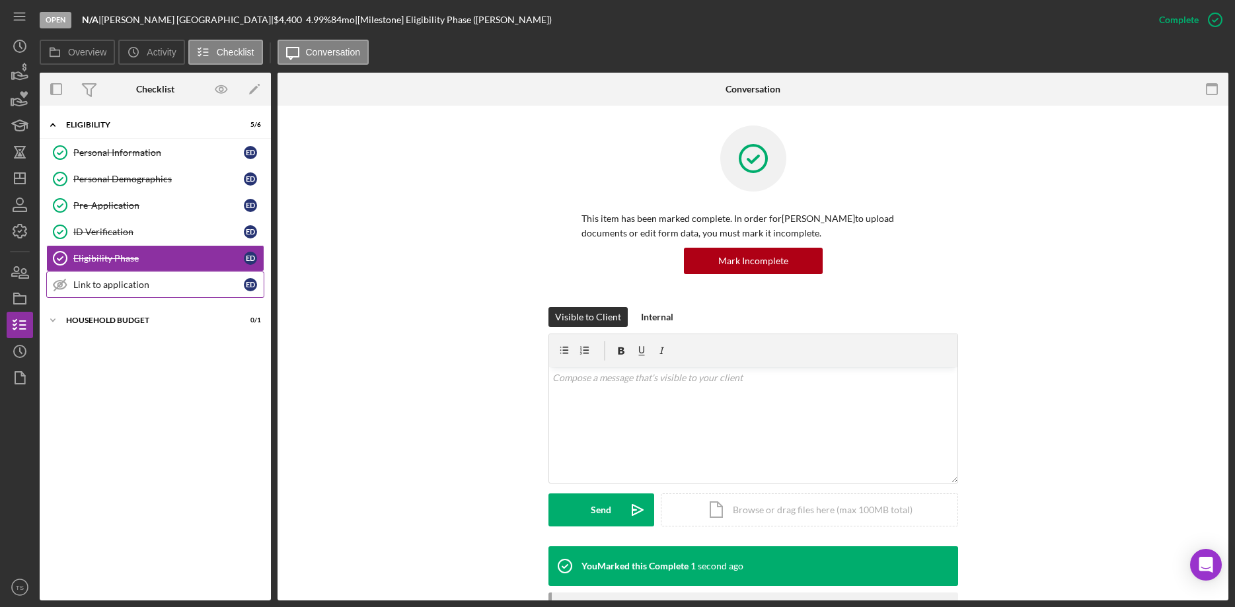
click at [116, 281] on div "Link to application" at bounding box center [158, 284] width 170 height 11
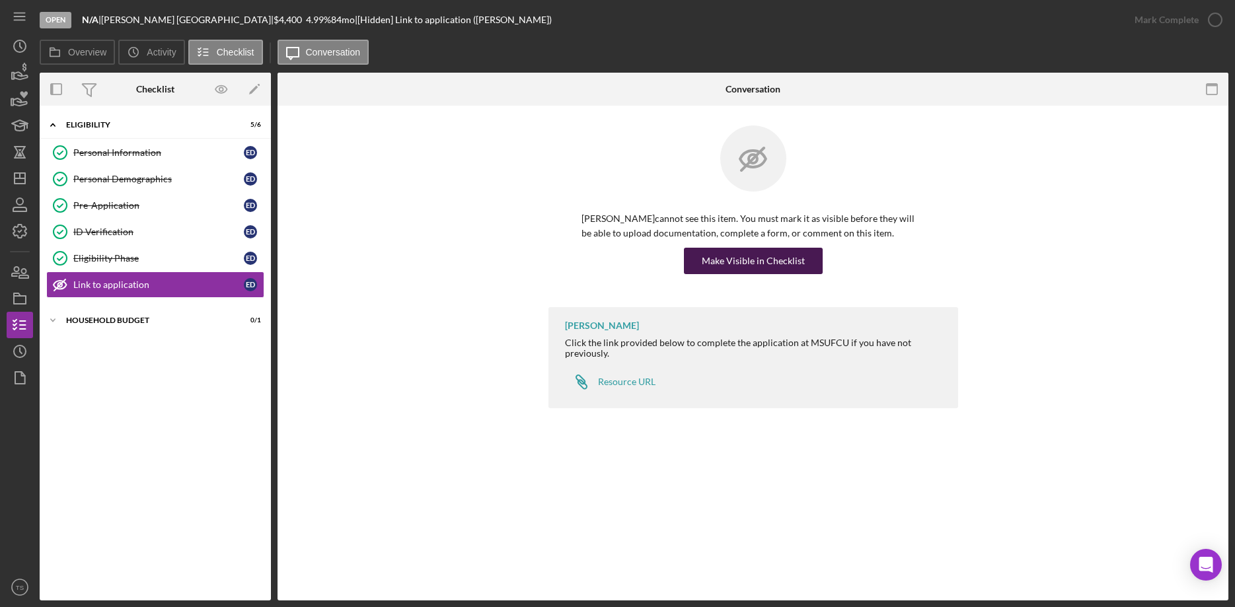
click at [731, 267] on div "Make Visible in Checklist" at bounding box center [753, 261] width 103 height 26
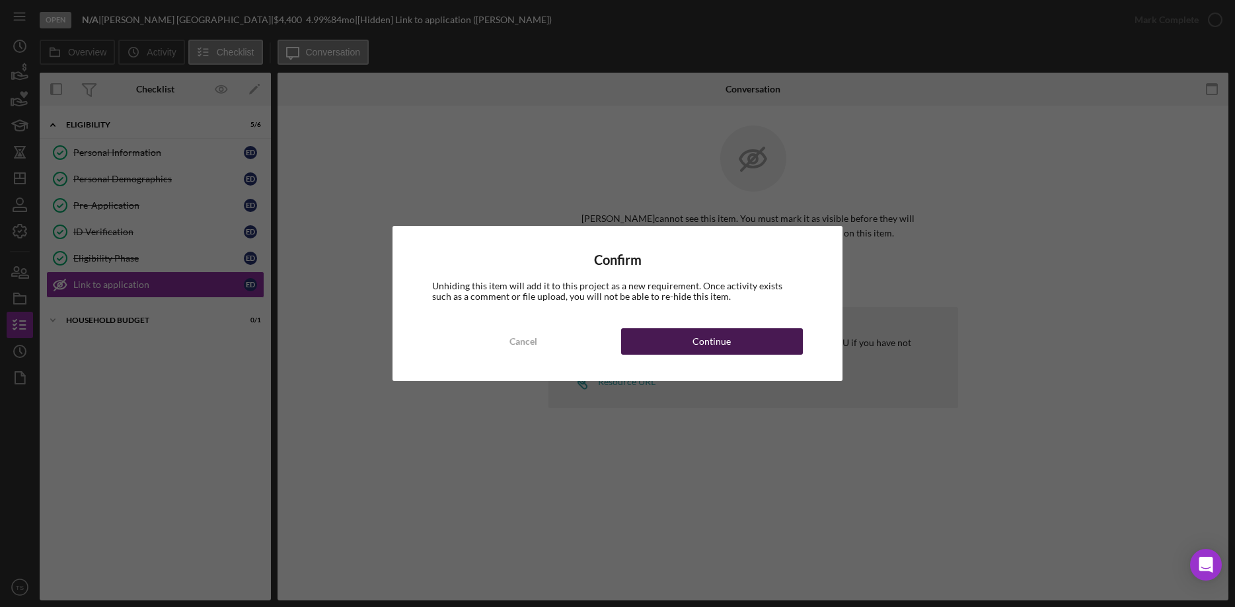
click at [673, 341] on button "Continue" at bounding box center [712, 341] width 182 height 26
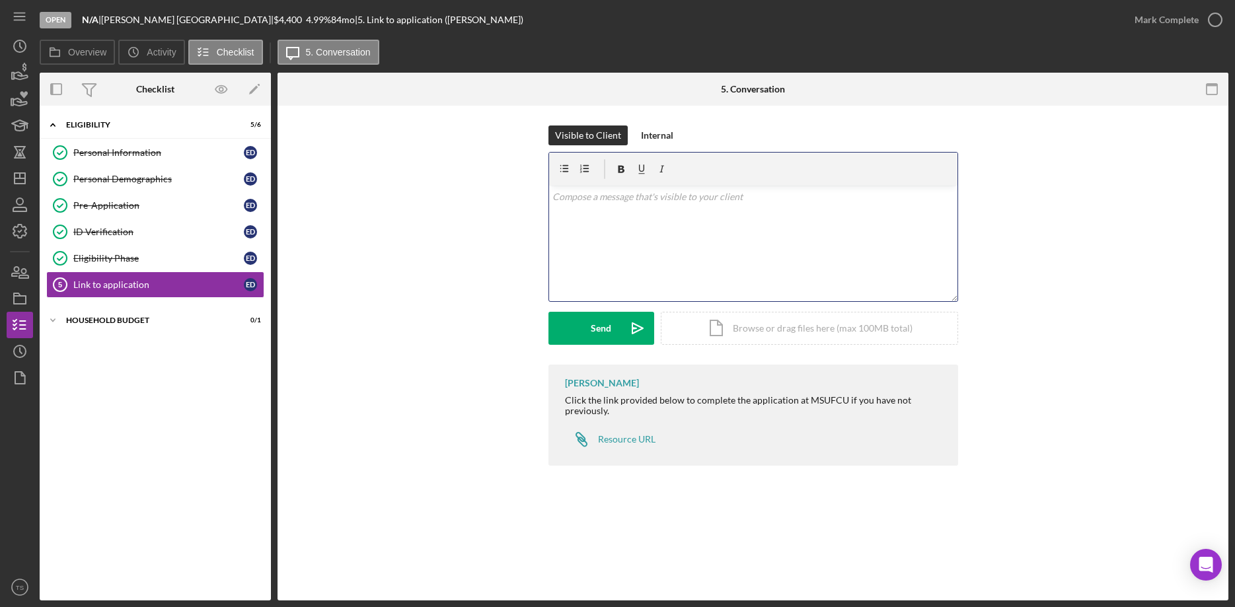
click at [604, 202] on p at bounding box center [752, 197] width 401 height 15
drag, startPoint x: 807, startPoint y: 211, endPoint x: 551, endPoint y: 221, distance: 256.5
click at [551, 221] on div "v Color teal Color pink Remove color Add row above Add row below Add column bef…" at bounding box center [753, 244] width 408 height 116
click at [797, 213] on p "If you've already completed the application at MSUFCU you" at bounding box center [752, 215] width 401 height 15
click at [793, 215] on p "If you've already completed the application at MSUFCU you" at bounding box center [752, 215] width 401 height 15
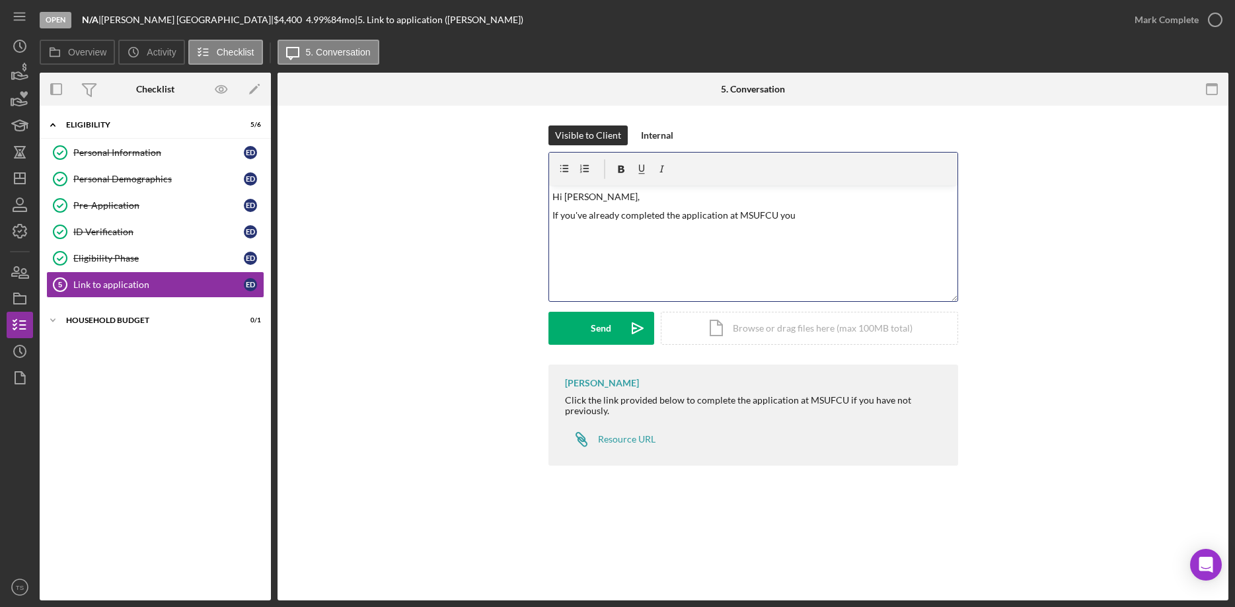
click at [797, 215] on p "If you've already completed the application at MSUFCU you" at bounding box center [752, 215] width 401 height 15
drag, startPoint x: 797, startPoint y: 215, endPoint x: 782, endPoint y: 220, distance: 15.3
click at [782, 220] on p "If you've already completed the application at MSUFCU you" at bounding box center [752, 215] width 401 height 15
click at [838, 219] on p "If you've already completed the application at MSUFCU you" at bounding box center [752, 215] width 401 height 15
drag, startPoint x: 809, startPoint y: 215, endPoint x: 547, endPoint y: 223, distance: 261.7
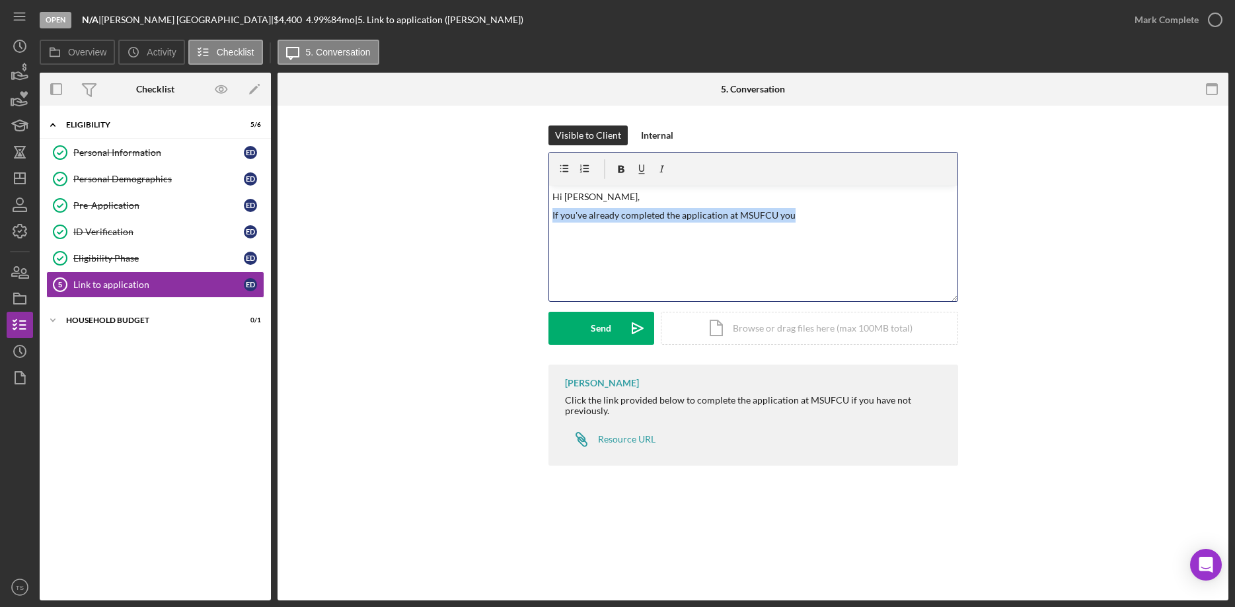
click at [549, 223] on div "v Color teal Color pink Remove color Add row above Add row below Add column bef…" at bounding box center [753, 244] width 408 height 116
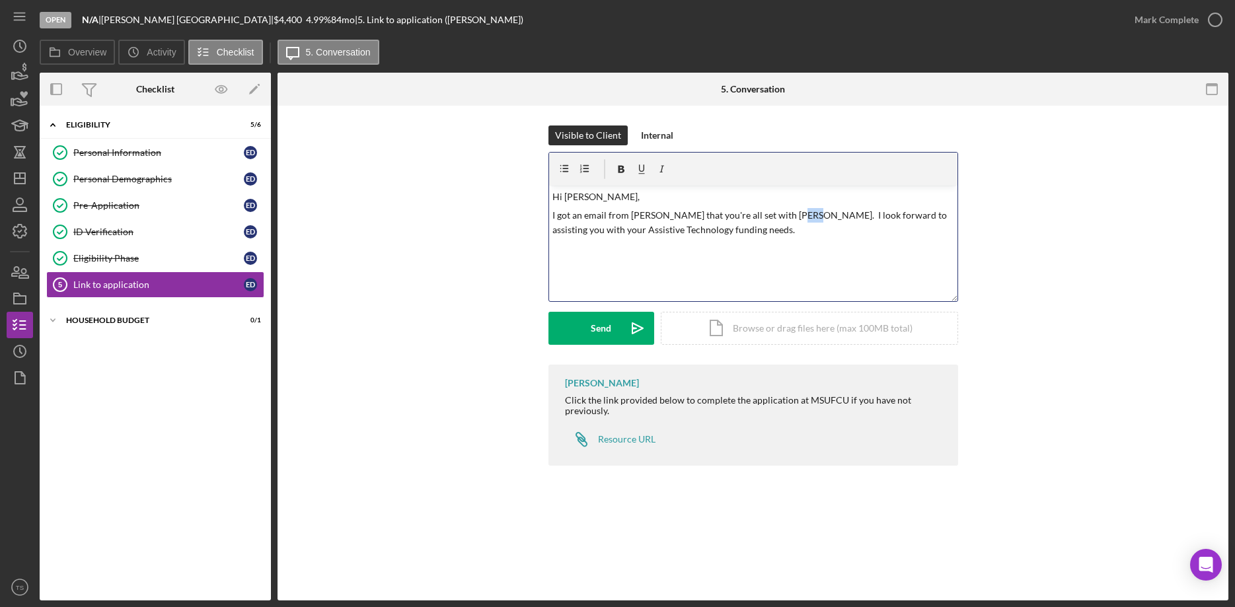
click at [794, 211] on p "I got an email from [PERSON_NAME] that you're all set with [PERSON_NAME]. I loo…" at bounding box center [752, 223] width 401 height 30
click at [580, 257] on div "v Color teal Color pink Remove color Add row above Add row below Add column bef…" at bounding box center [753, 244] width 408 height 116
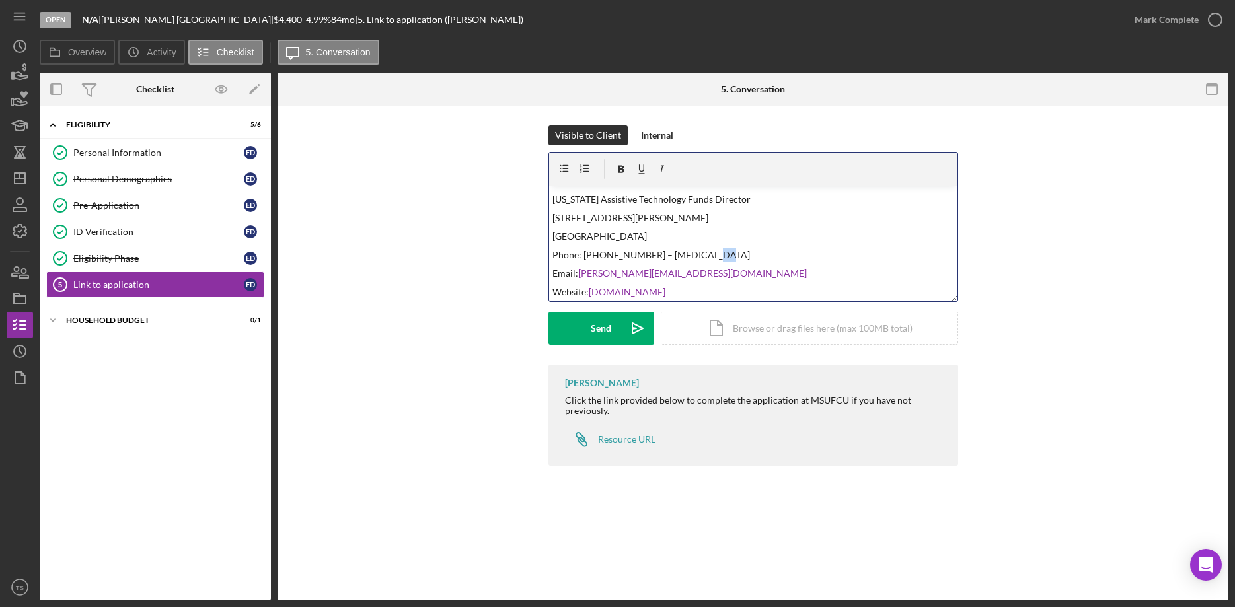
drag, startPoint x: 698, startPoint y: 252, endPoint x: 691, endPoint y: 252, distance: 6.6
click at [691, 252] on p "Phone: [PHONE_NUMBER] – [MEDICAL_DATA]" at bounding box center [752, 255] width 401 height 15
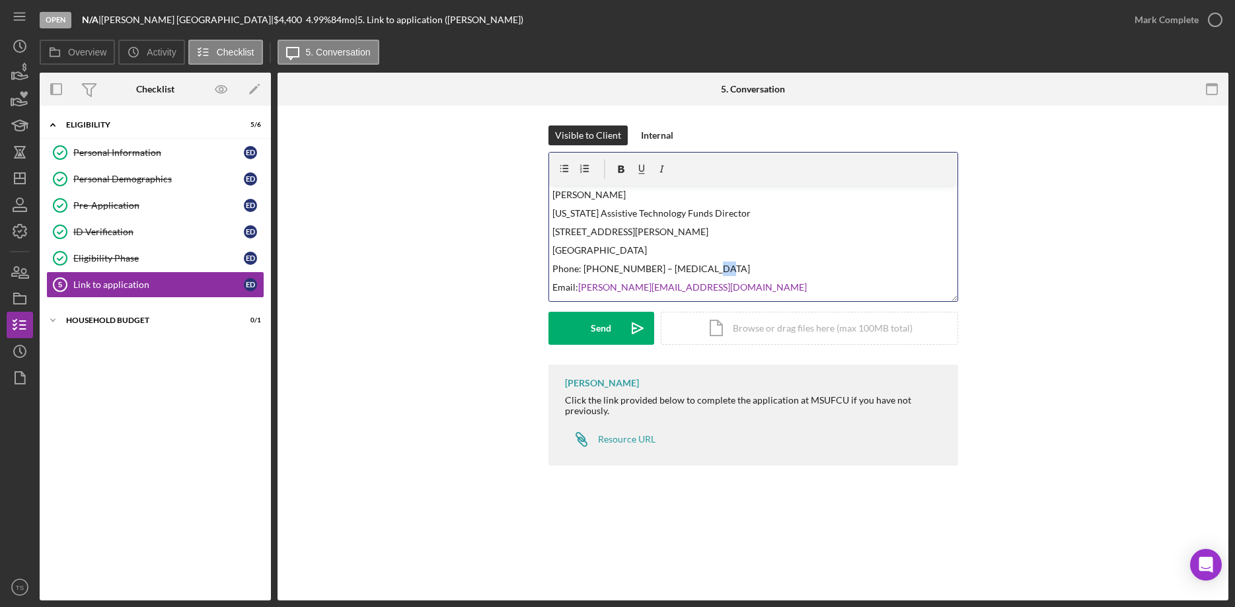
scroll to position [88, 0]
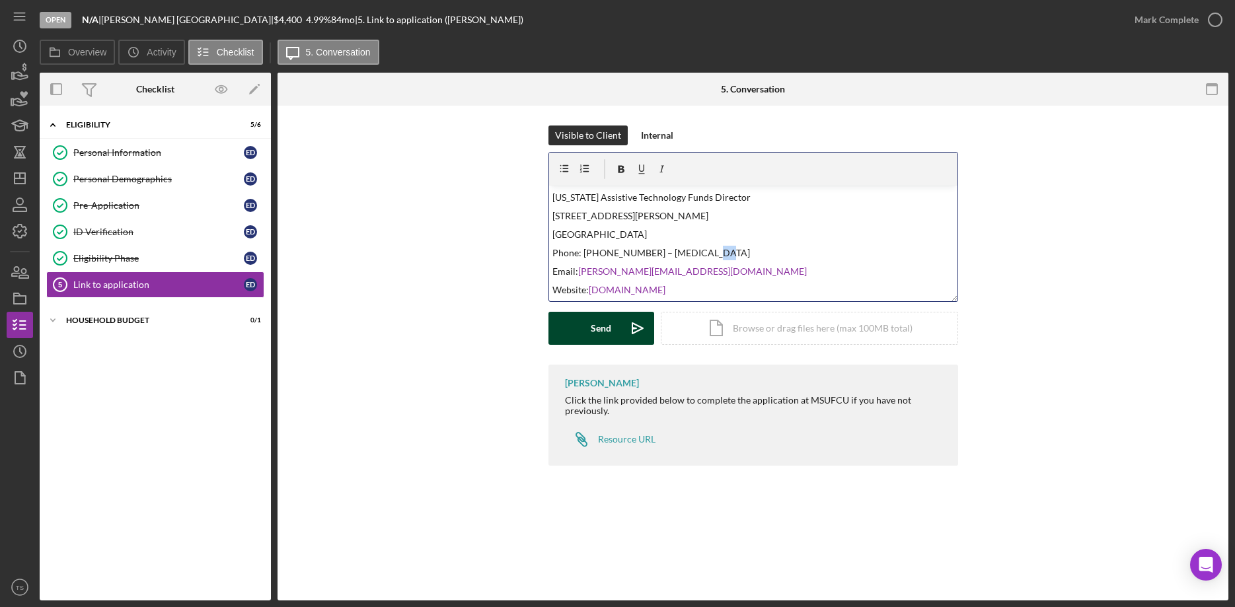
click at [590, 334] on button "Send Icon/icon-invite-send" at bounding box center [601, 328] width 106 height 33
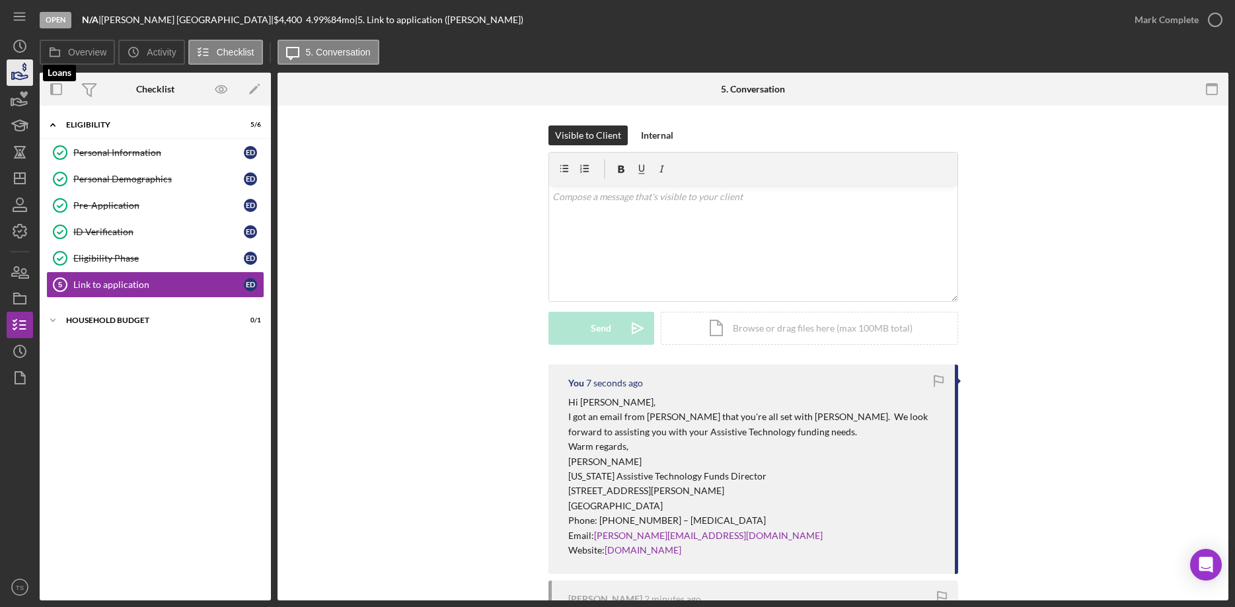
click at [17, 63] on icon "button" at bounding box center [19, 72] width 33 height 33
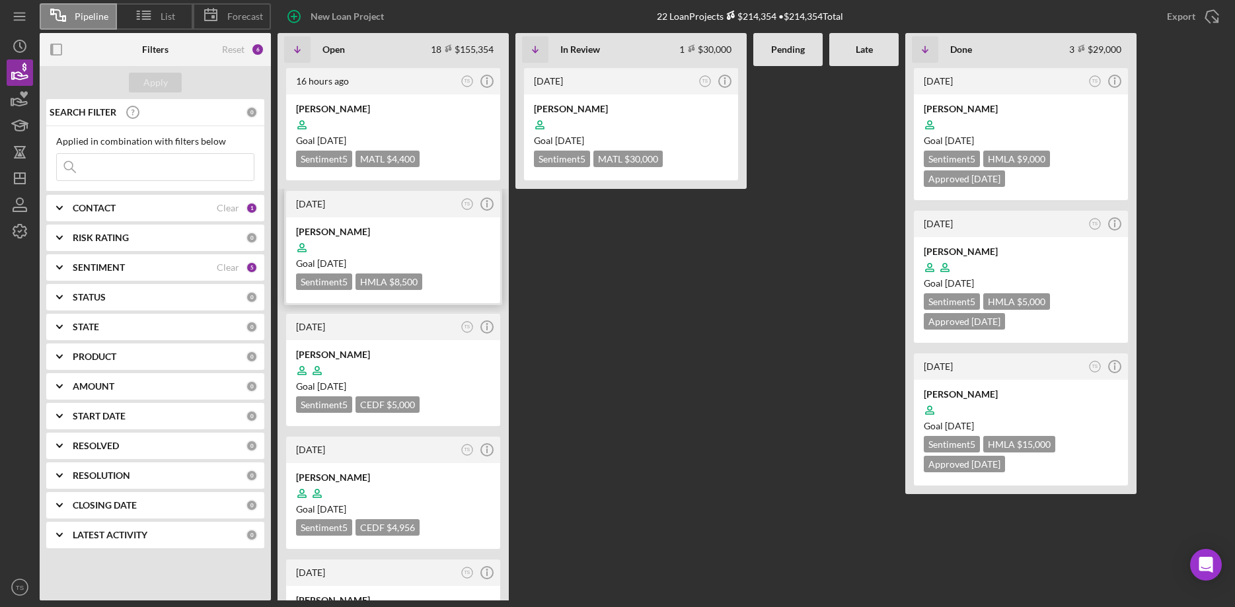
click at [364, 238] on div at bounding box center [393, 247] width 194 height 25
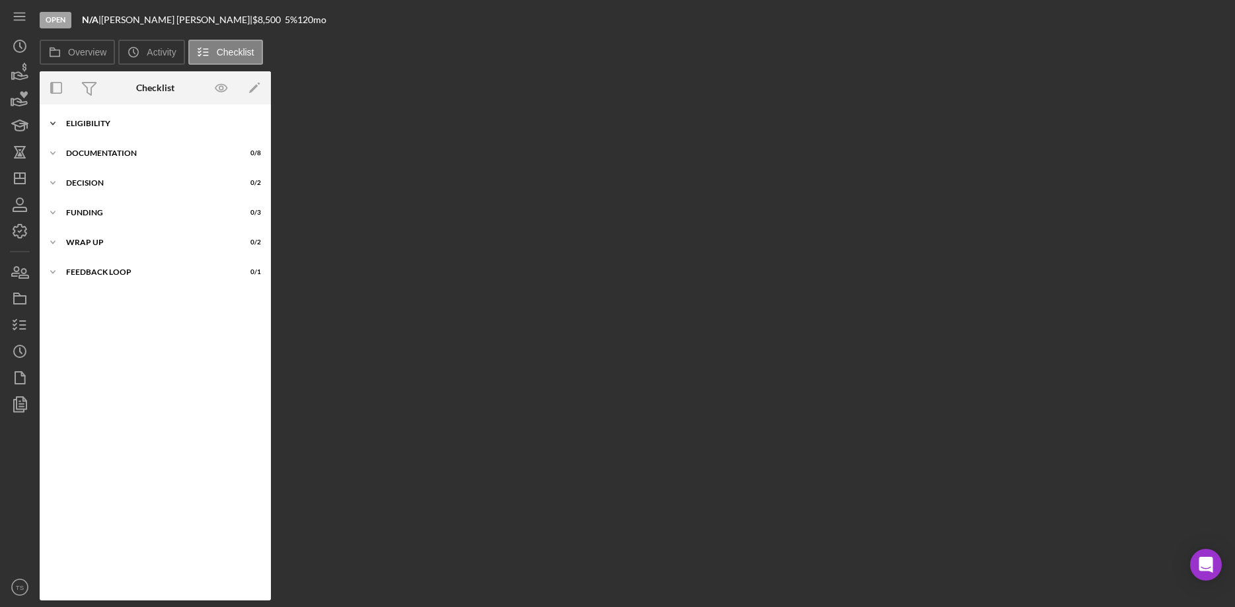
click at [79, 128] on div "Icon/Expander ELIGIBILITY 5 / 5" at bounding box center [155, 123] width 231 height 26
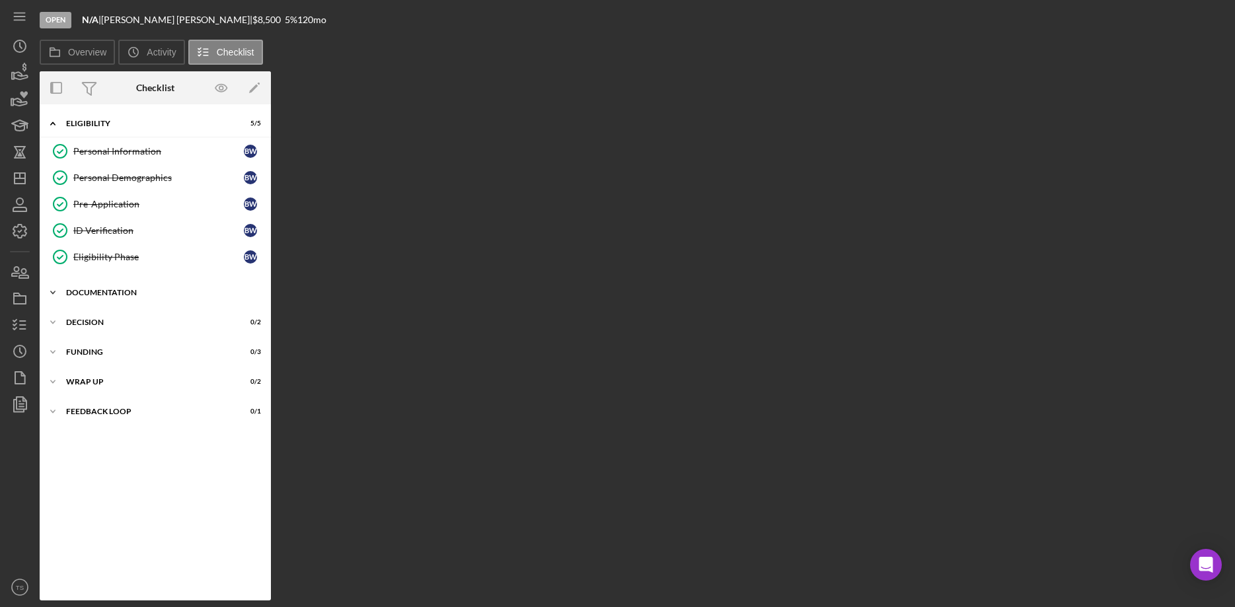
click at [92, 292] on div "DOCUMENTATION" at bounding box center [160, 293] width 188 height 8
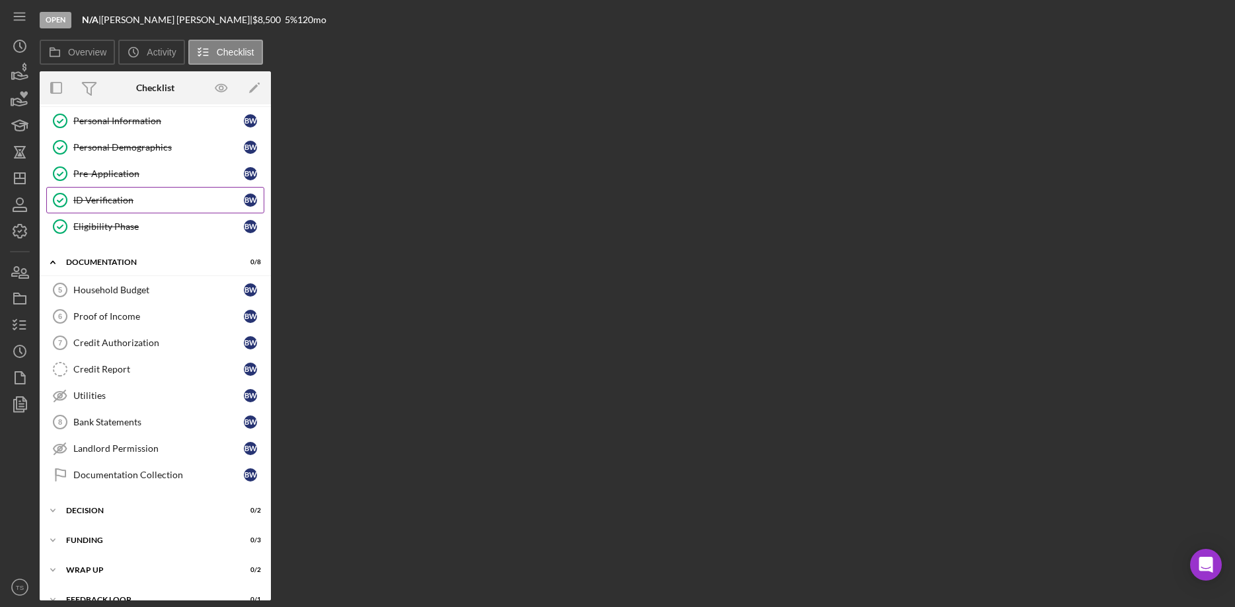
scroll to position [50, 0]
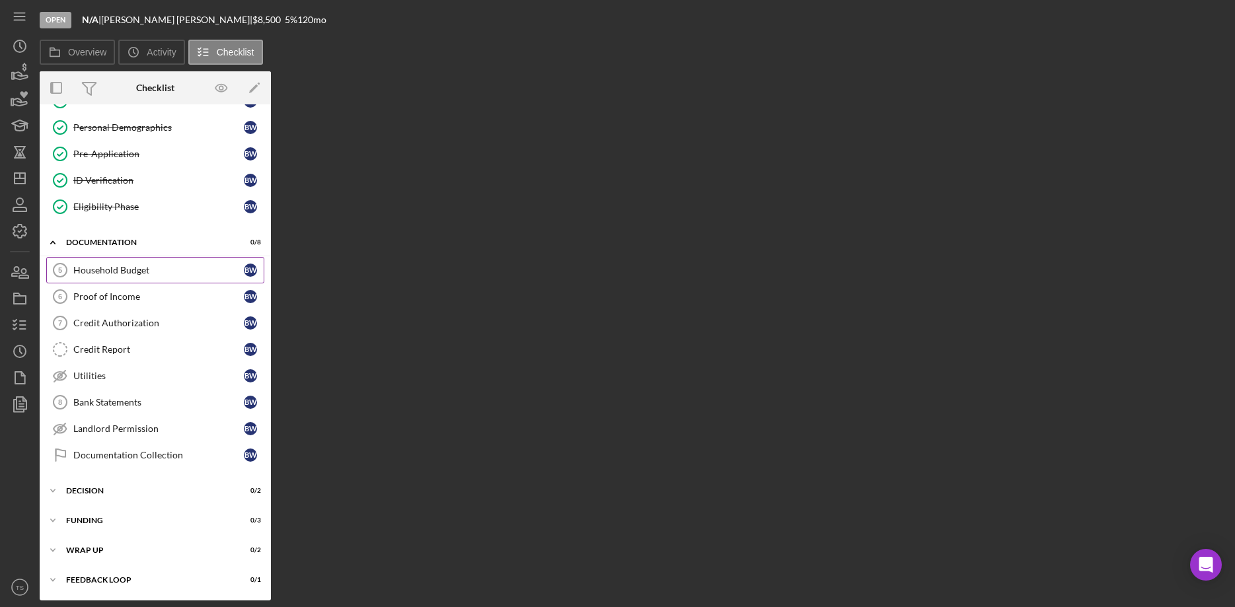
click at [128, 272] on div "Household Budget" at bounding box center [158, 270] width 170 height 11
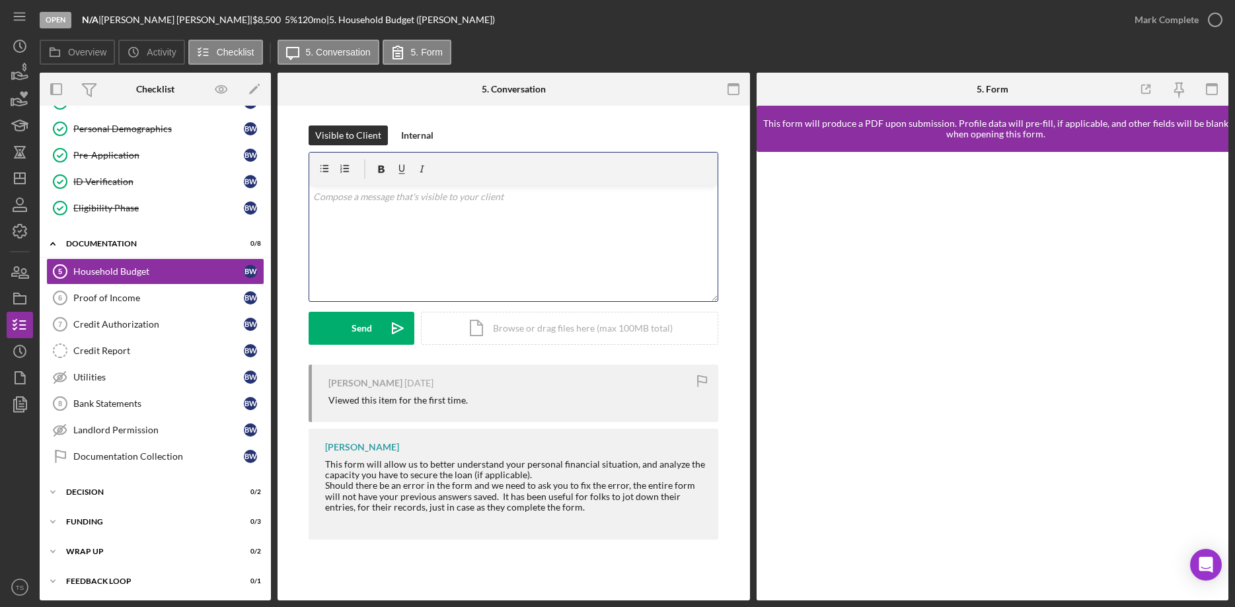
click at [396, 204] on div "v Color teal Color pink Remove color Add row above Add row below Add column bef…" at bounding box center [513, 244] width 408 height 116
click at [163, 329] on div "Credit Authorization" at bounding box center [158, 324] width 170 height 11
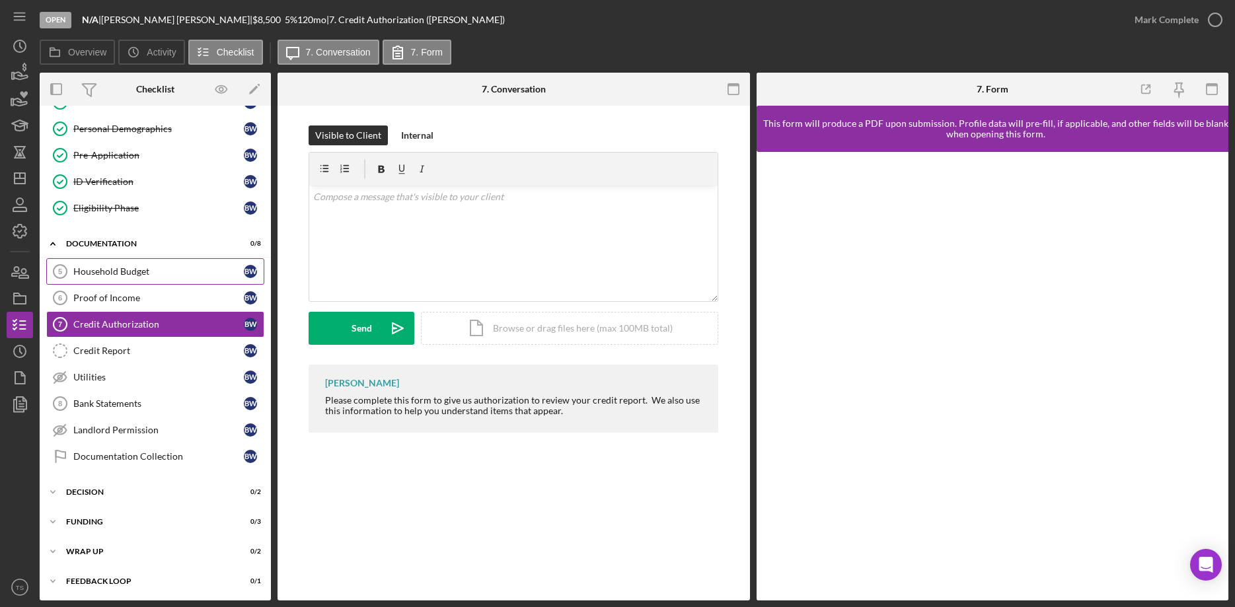
click at [98, 274] on div "Household Budget" at bounding box center [158, 271] width 170 height 11
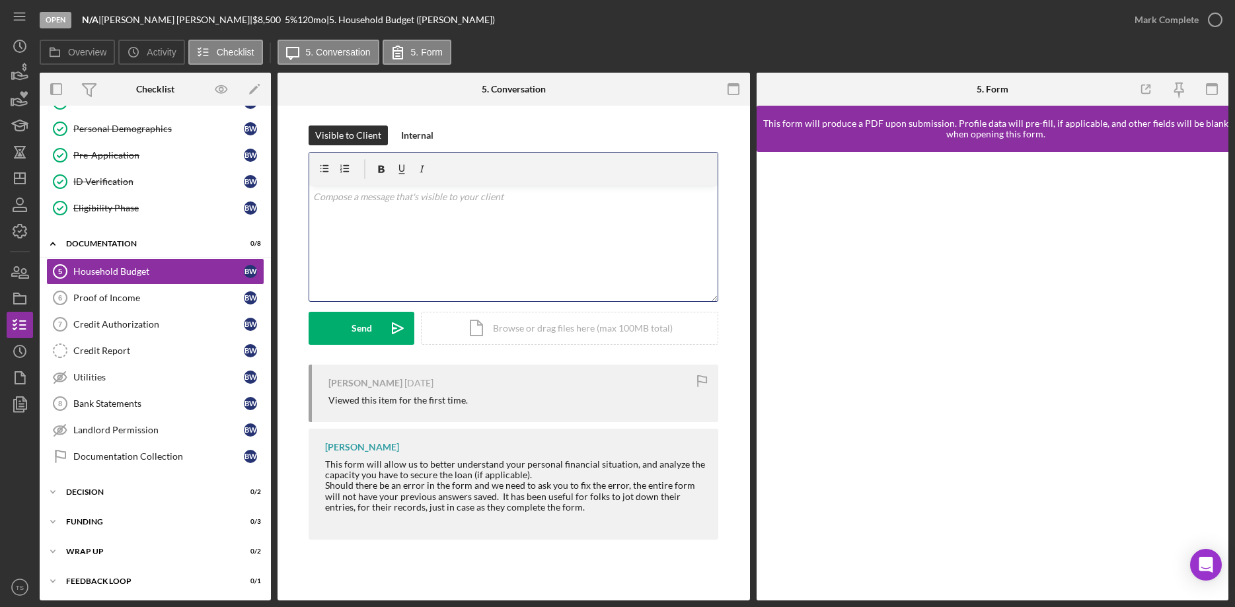
click at [416, 200] on p at bounding box center [513, 197] width 401 height 15
click at [388, 201] on p at bounding box center [513, 197] width 401 height 15
click at [318, 275] on div "v Color teal Color pink Remove color Add row above Add row below Add column bef…" at bounding box center [513, 244] width 408 height 116
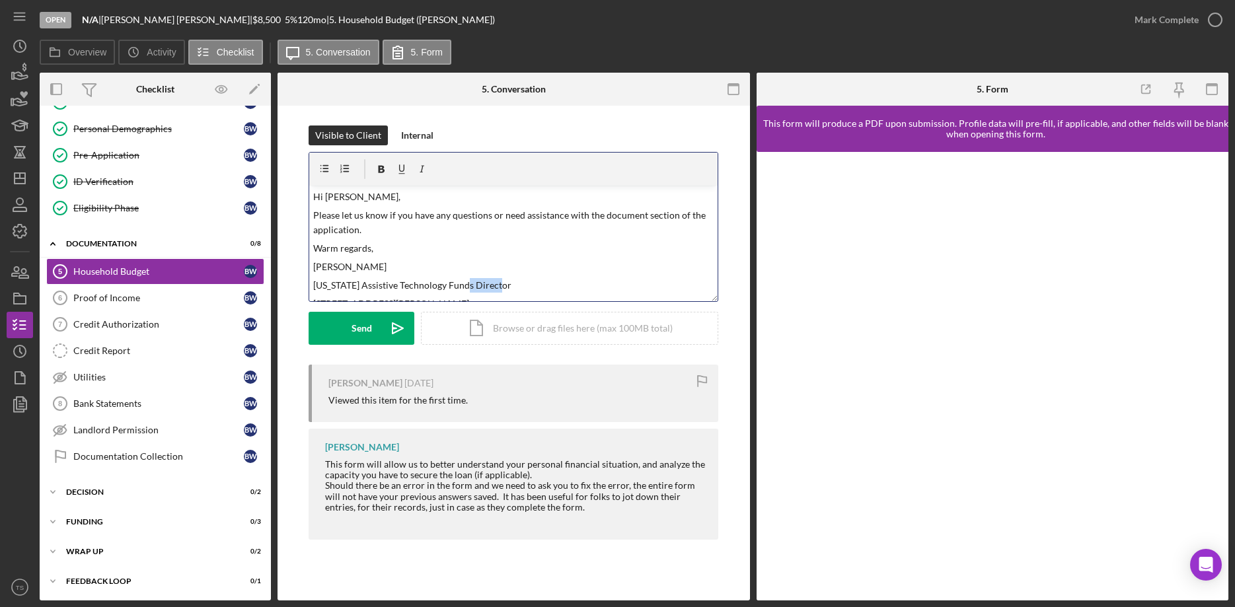
drag, startPoint x: 503, startPoint y: 286, endPoint x: 464, endPoint y: 288, distance: 39.0
click at [464, 288] on p "[US_STATE] Assistive Technology Funds Director" at bounding box center [513, 285] width 401 height 15
click at [371, 330] on div "Send" at bounding box center [361, 328] width 20 height 33
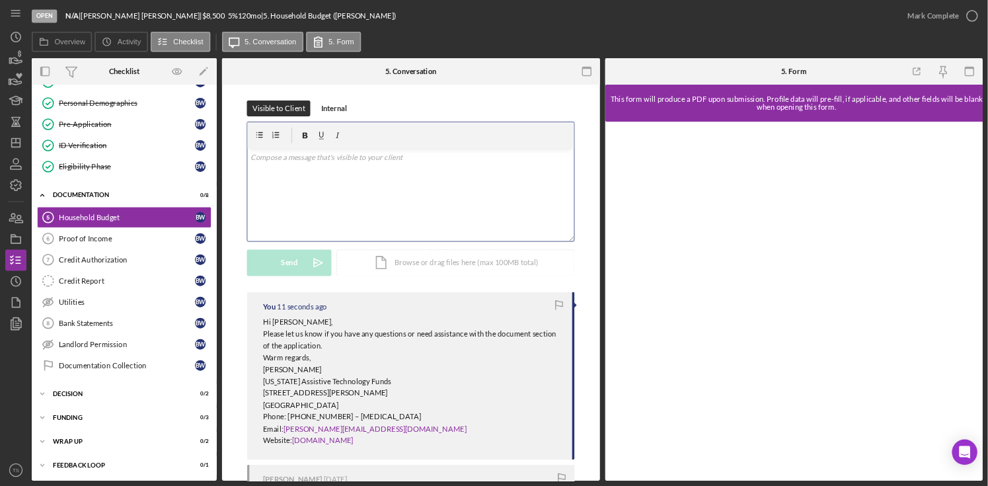
scroll to position [1, 0]
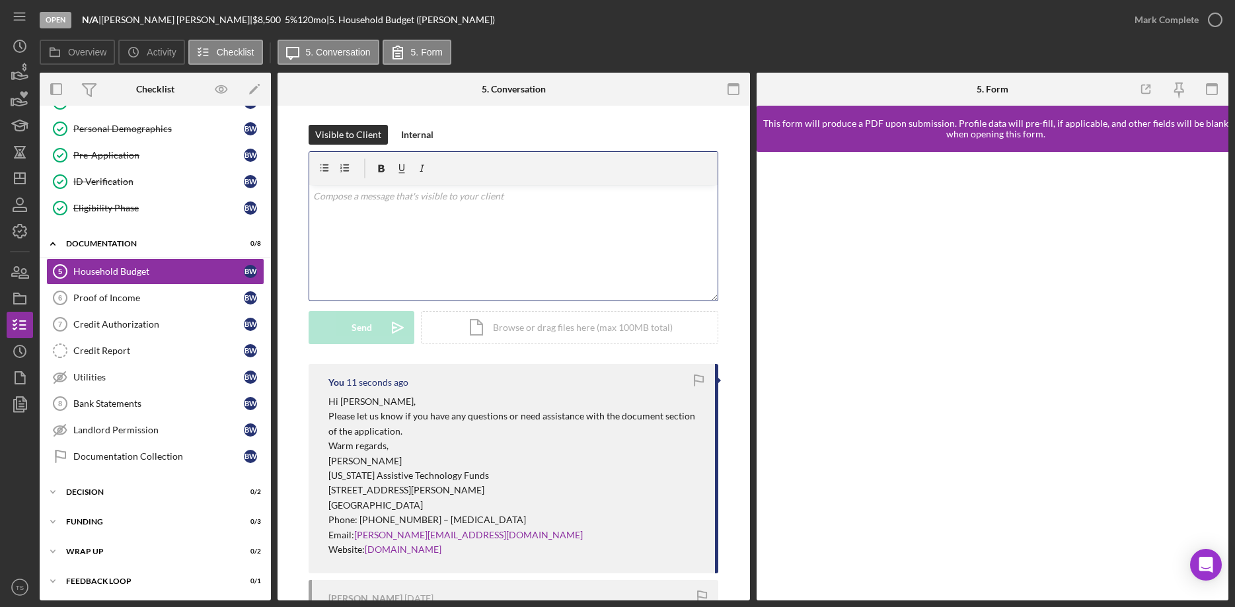
drag, startPoint x: 495, startPoint y: 258, endPoint x: 477, endPoint y: 238, distance: 26.6
click at [477, 238] on div "v Color teal Color pink Remove color Add row above Add row below Add column bef…" at bounding box center [513, 243] width 408 height 116
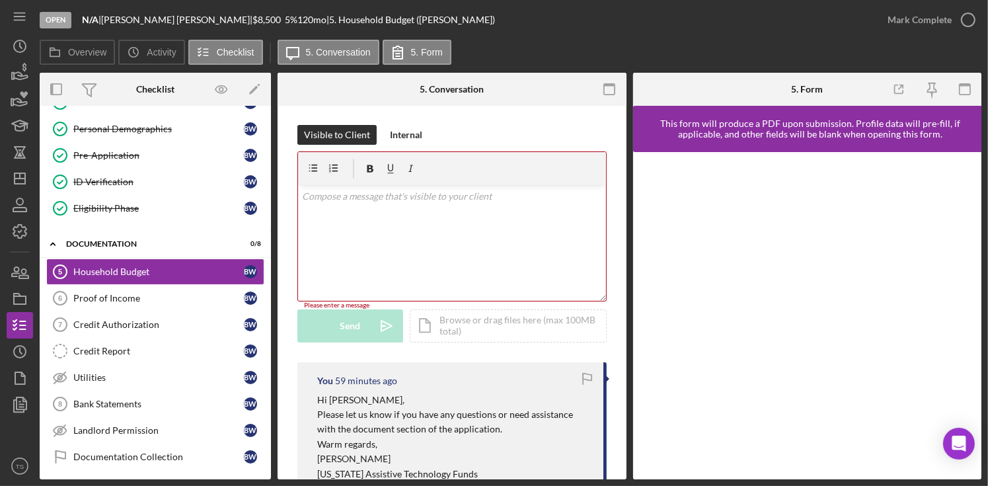
scroll to position [48, 0]
